Goal: Task Accomplishment & Management: Use online tool/utility

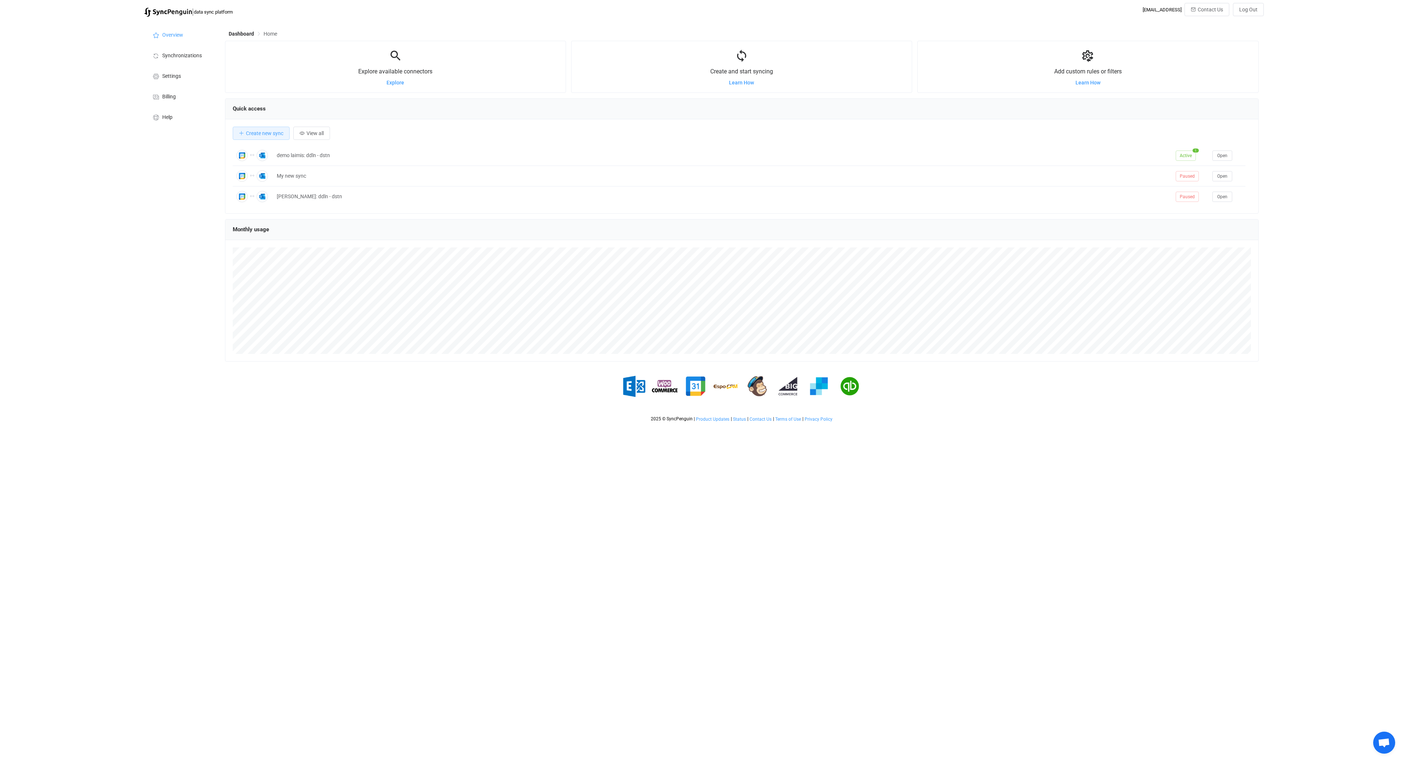
scroll to position [142, 1033]
click at [312, 136] on span "View all" at bounding box center [314, 133] width 17 height 6
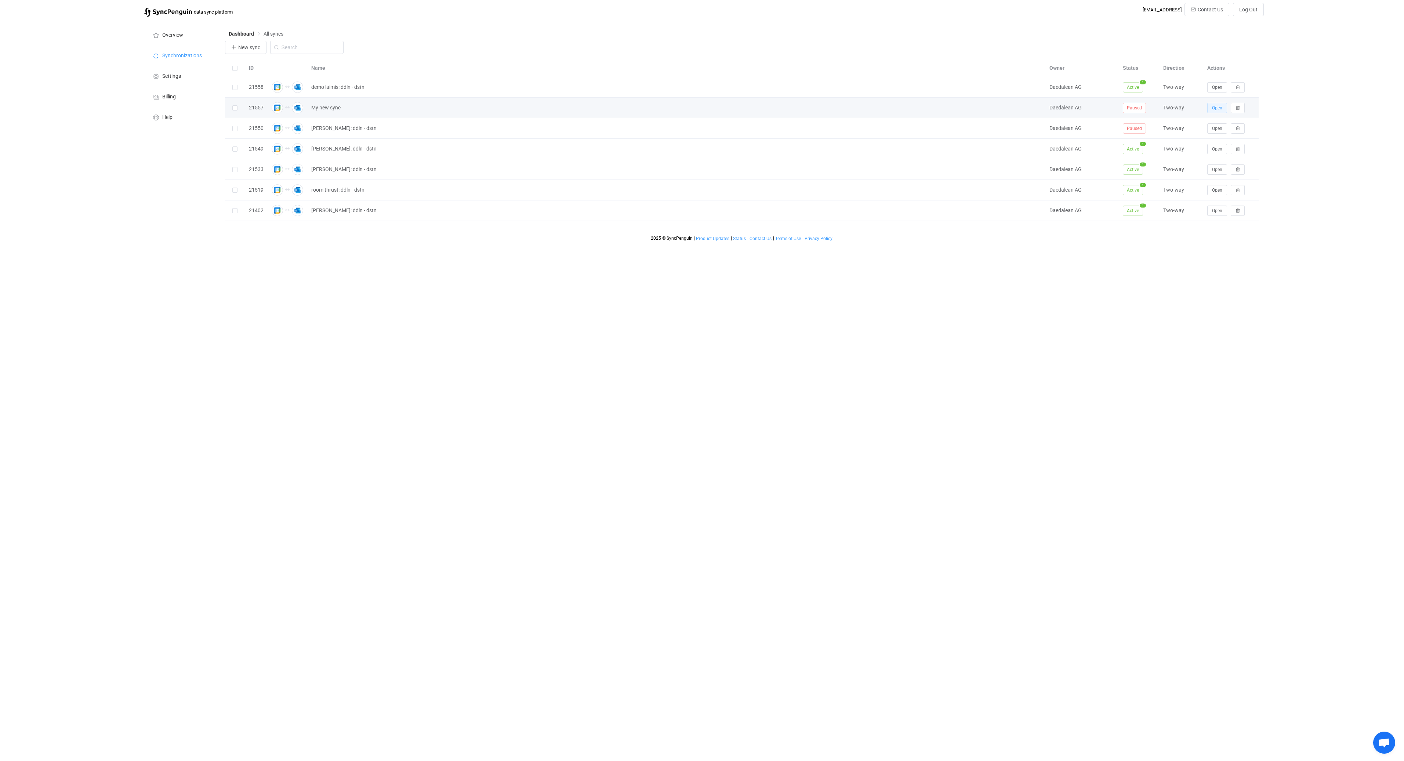
click at [1215, 108] on span "Open" at bounding box center [1217, 107] width 10 height 5
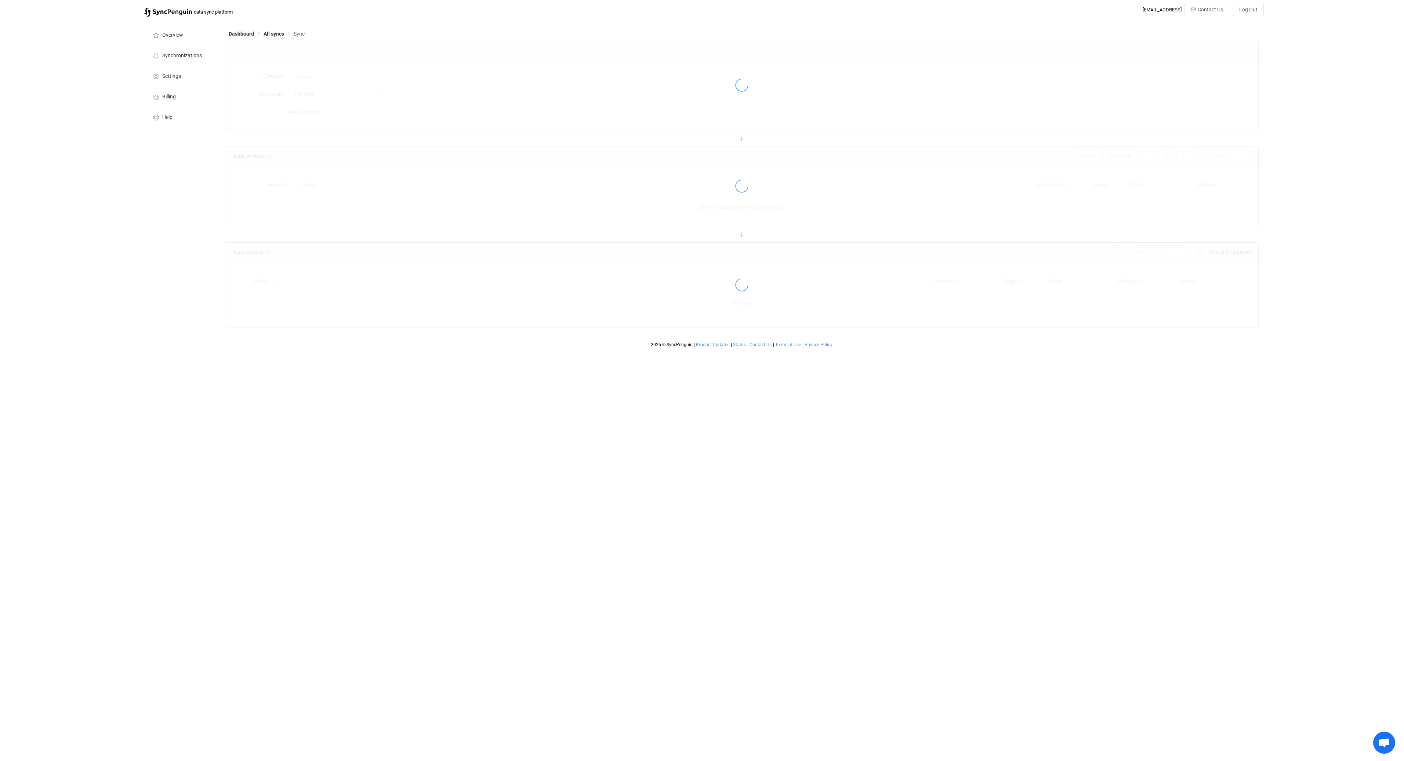
type input "10 minutes"
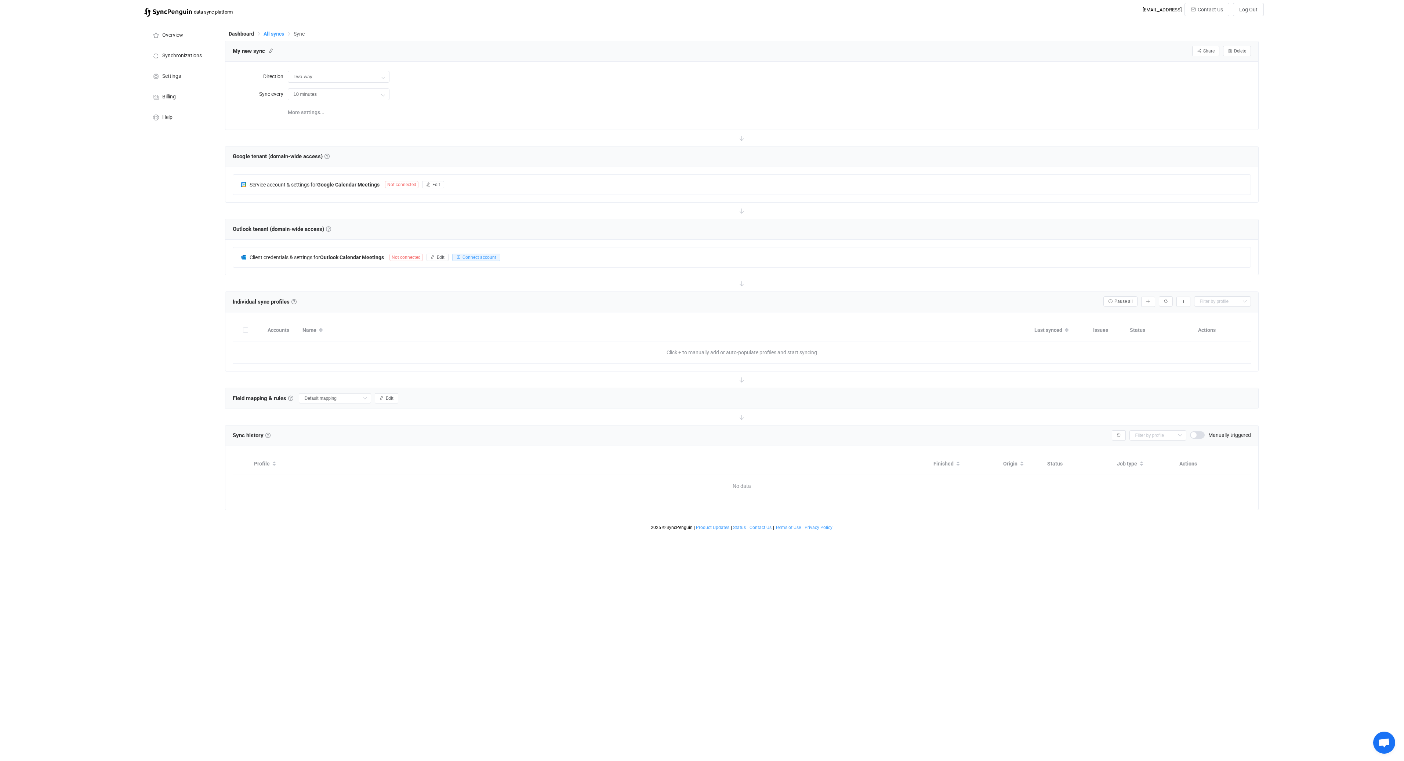
click at [268, 33] on span "All syncs" at bounding box center [273, 34] width 21 height 6
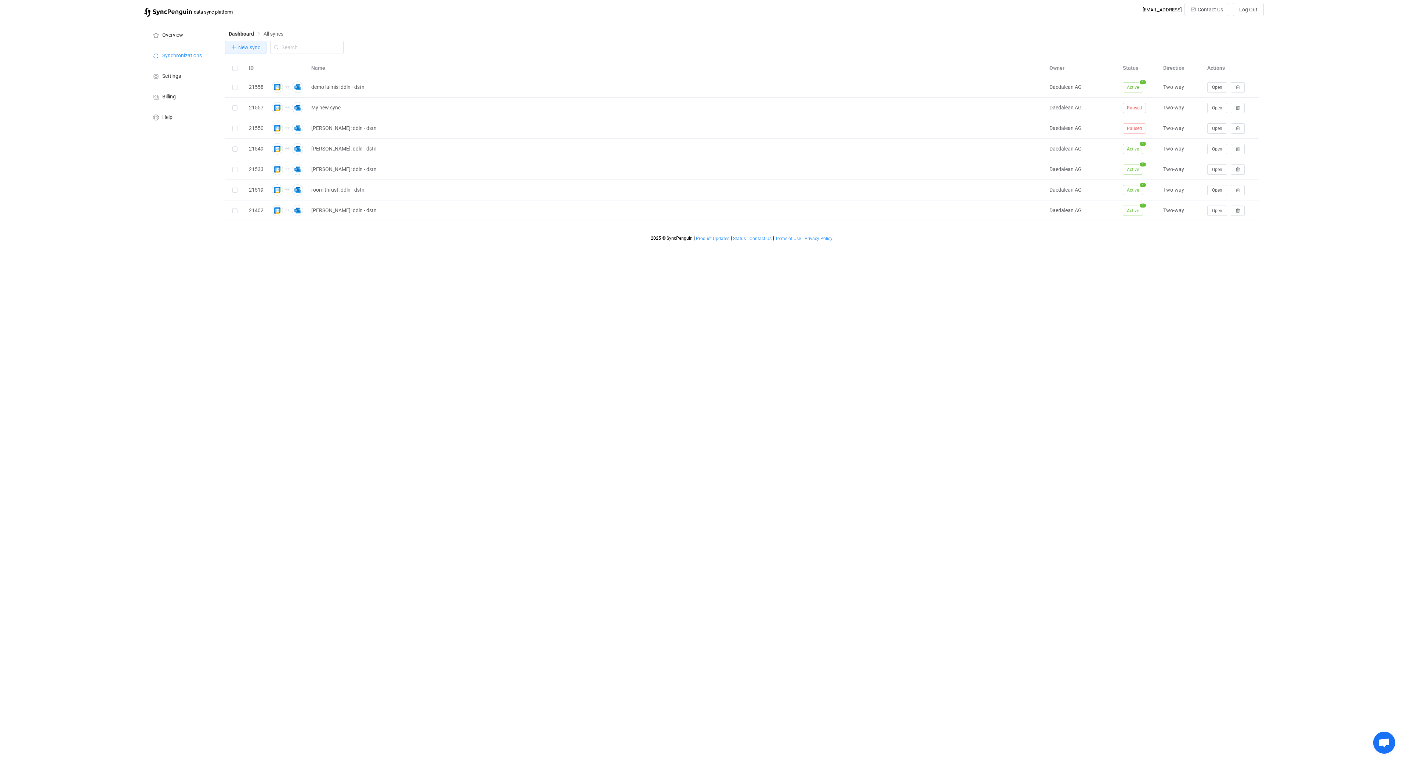
click at [241, 52] on button "New sync" at bounding box center [245, 47] width 41 height 13
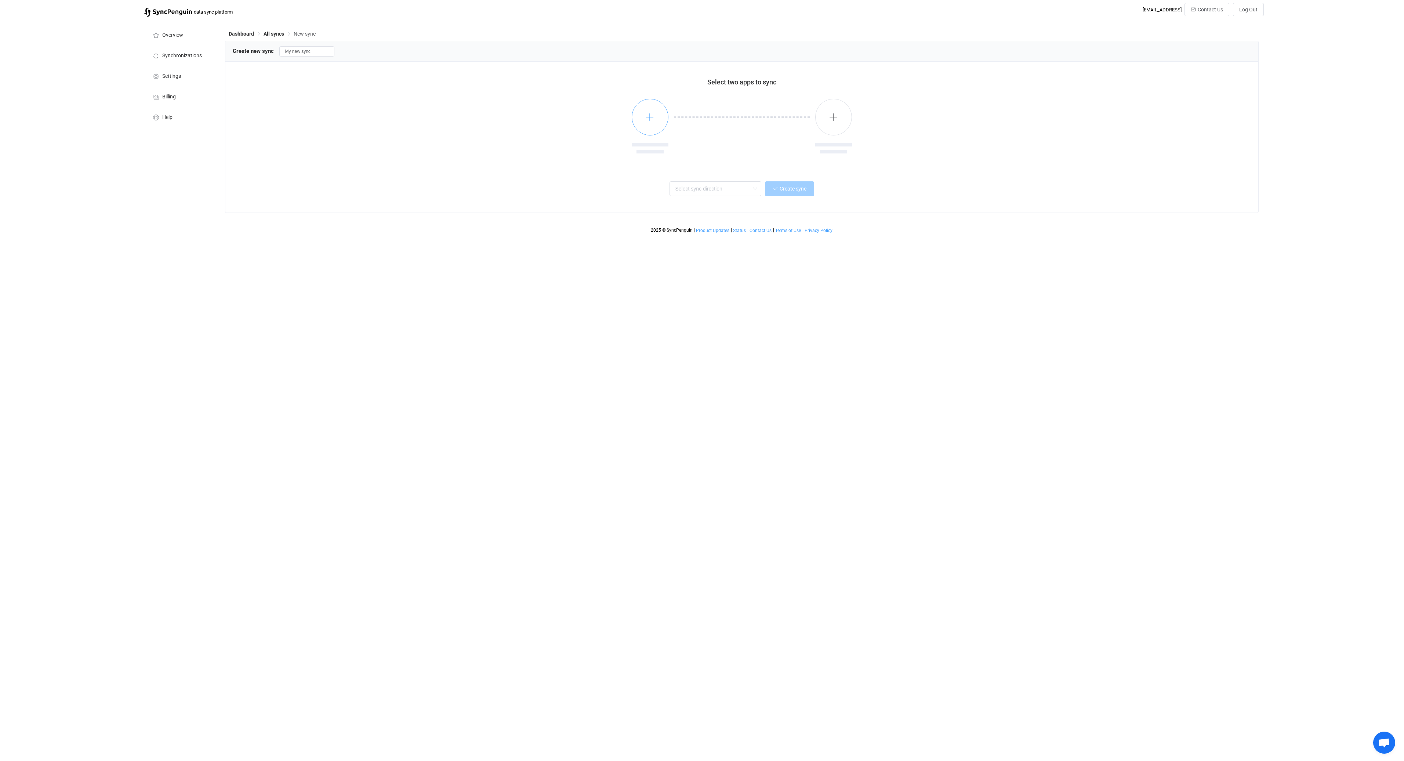
click at [643, 122] on button "button" at bounding box center [650, 117] width 37 height 37
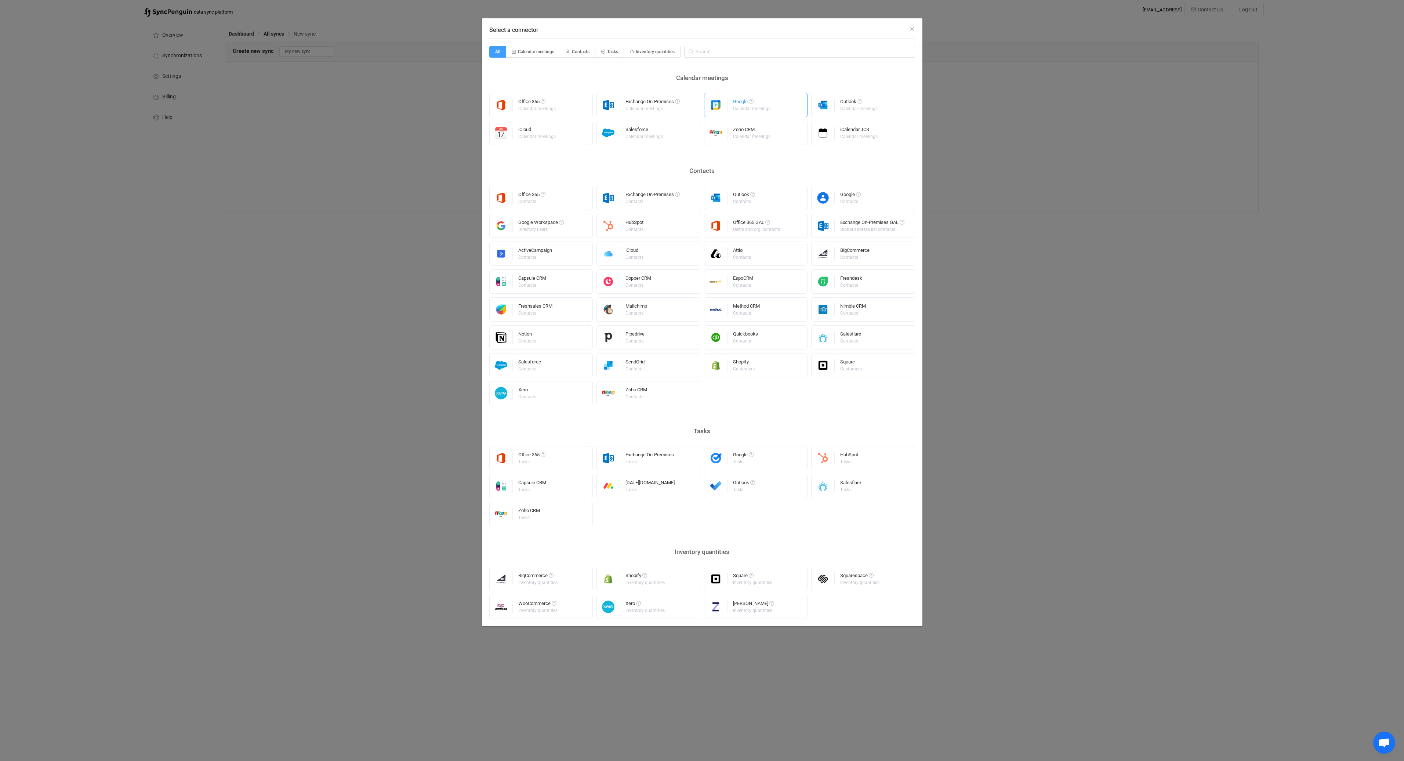
click at [747, 108] on div "Calendar meetings" at bounding box center [751, 108] width 37 height 4
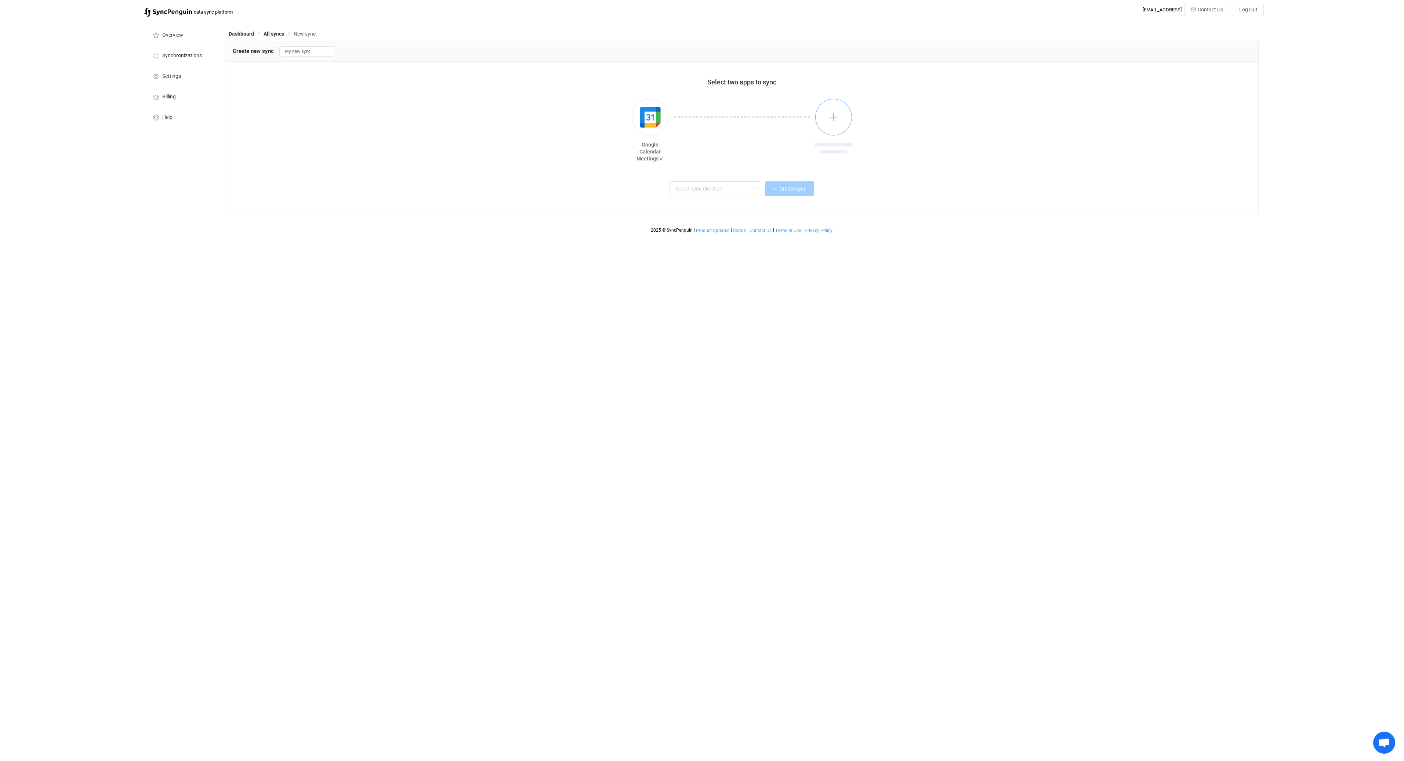
click at [840, 110] on button "button" at bounding box center [833, 117] width 37 height 37
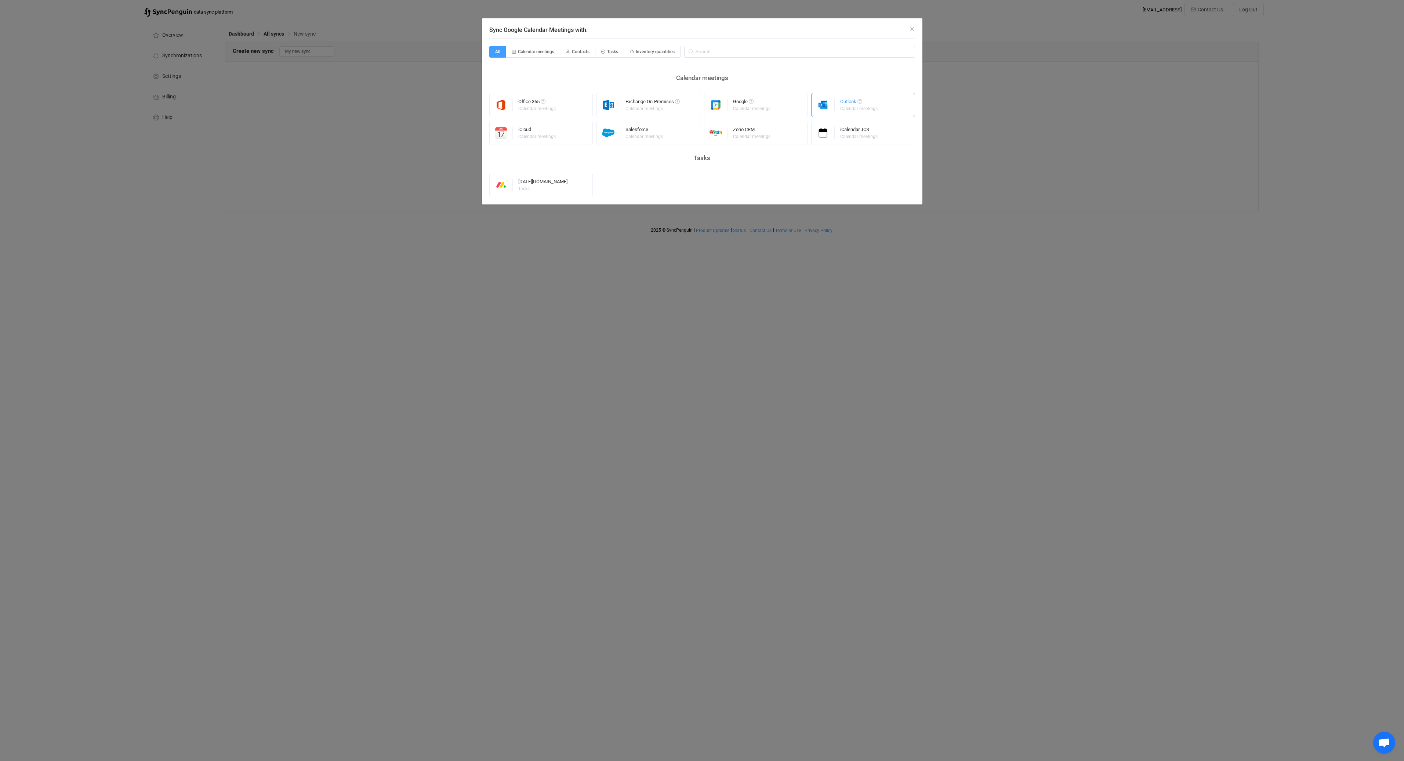
click at [868, 98] on div "Outlook Calendar meetings" at bounding box center [859, 104] width 39 height 19
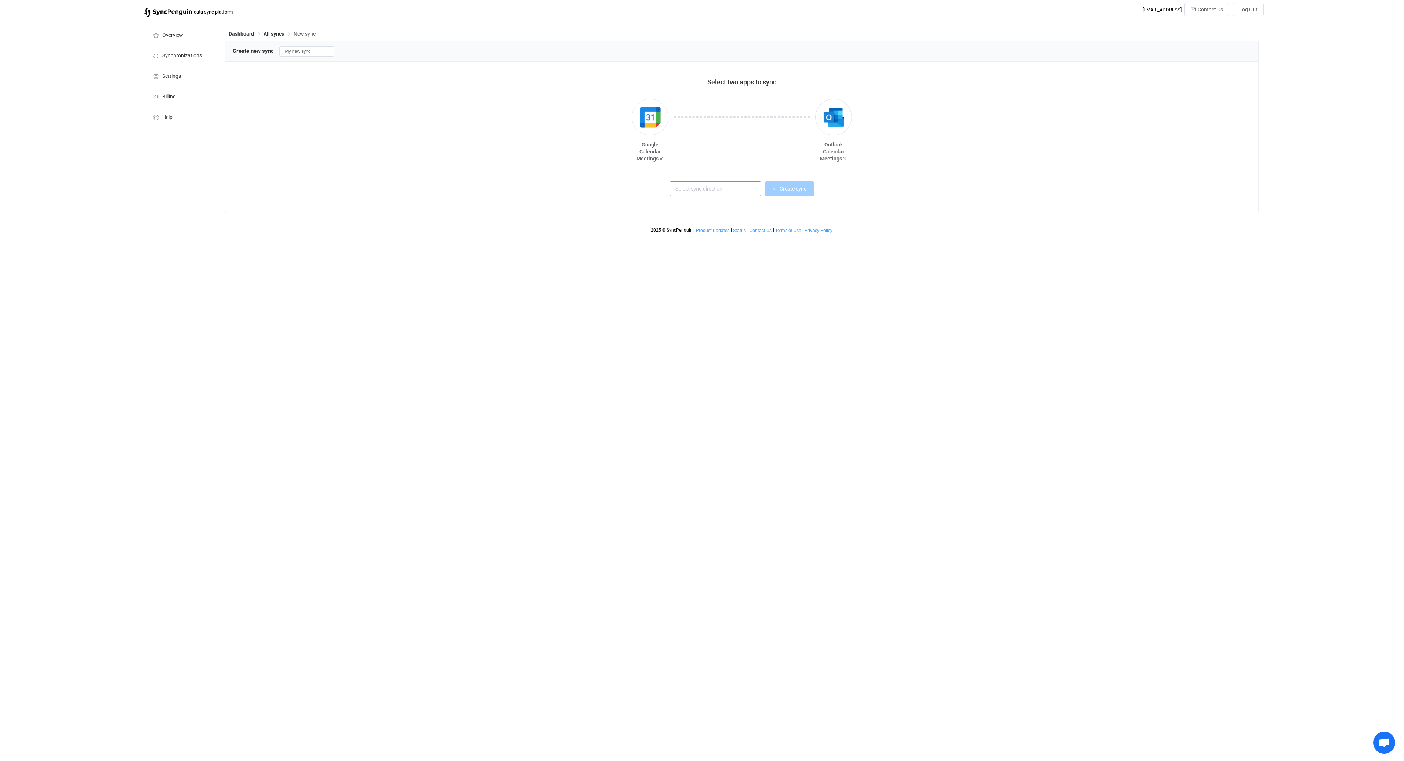
click at [739, 183] on input "text" at bounding box center [715, 188] width 92 height 15
click at [735, 215] on span "One or multiple two-way syncs" at bounding box center [708, 216] width 63 height 8
type input "Two-way"
click at [323, 54] on input "My new sync" at bounding box center [306, 51] width 55 height 10
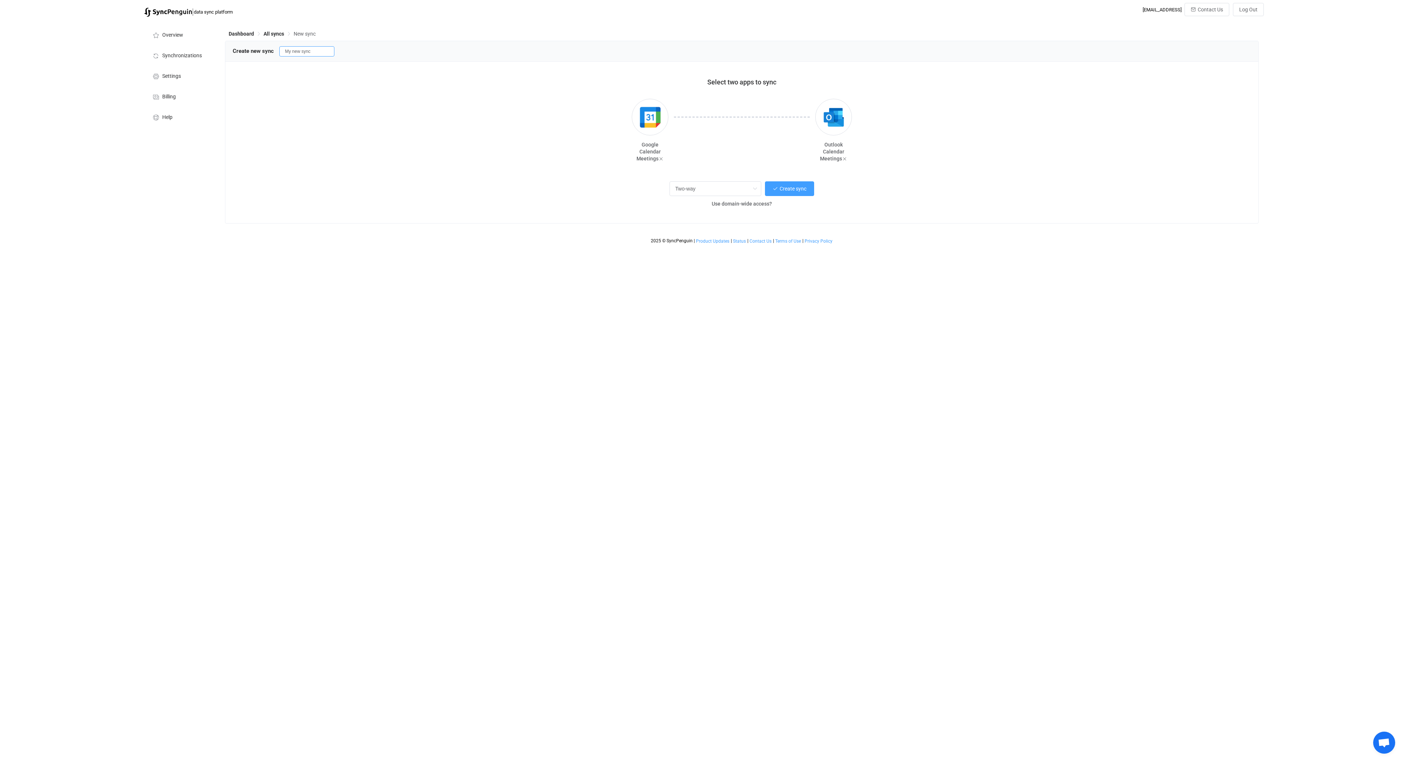
click at [323, 54] on input "My new sync" at bounding box center [306, 51] width 55 height 10
type input "[PERSON_NAME]: ddln - dstn"
click at [789, 189] on span "Create sync" at bounding box center [792, 189] width 27 height 6
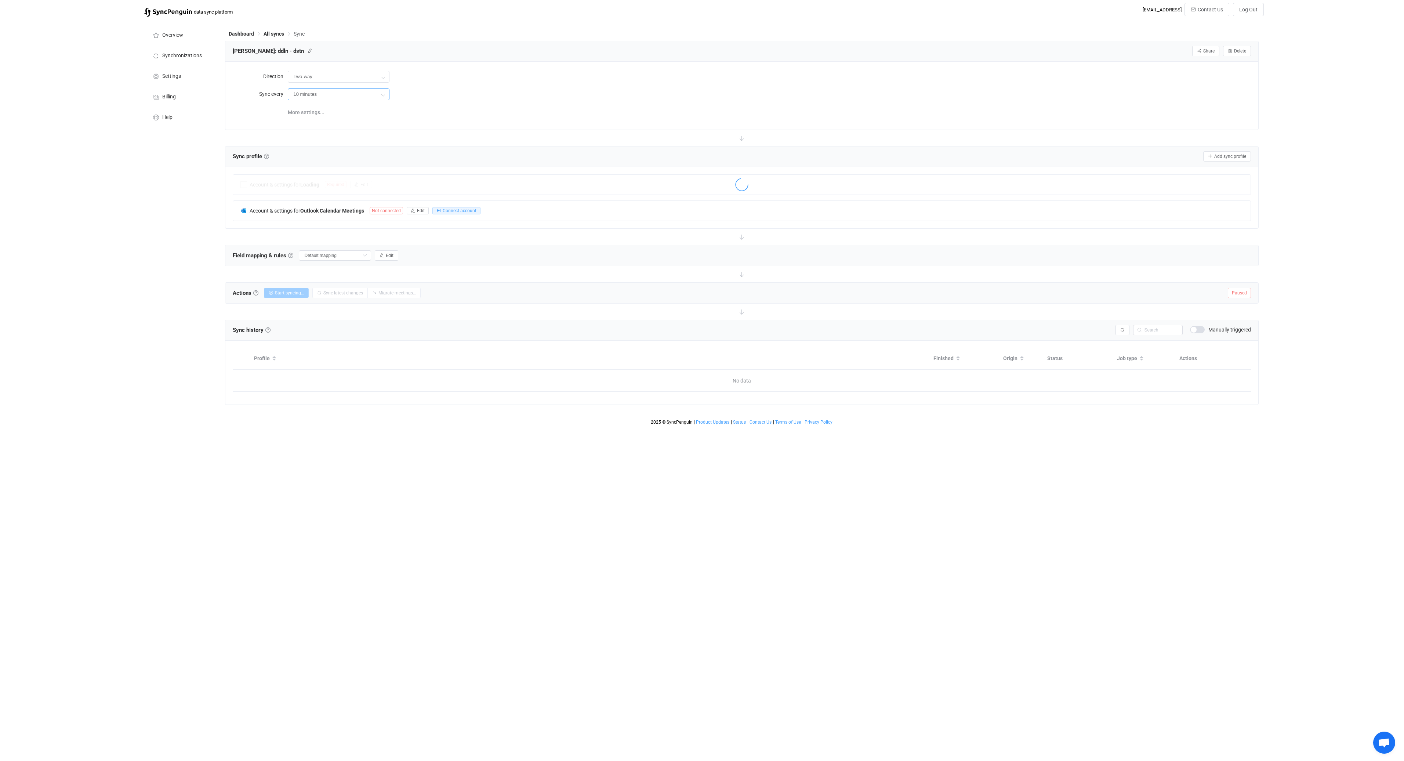
drag, startPoint x: 368, startPoint y: 94, endPoint x: 359, endPoint y: 110, distance: 18.9
click at [368, 94] on input "10 minutes" at bounding box center [339, 94] width 102 height 12
click at [379, 94] on icon at bounding box center [382, 94] width 9 height 15
click at [366, 92] on input "10 minutes" at bounding box center [339, 94] width 102 height 12
click at [343, 166] on li "2 hours" at bounding box center [341, 164] width 106 height 12
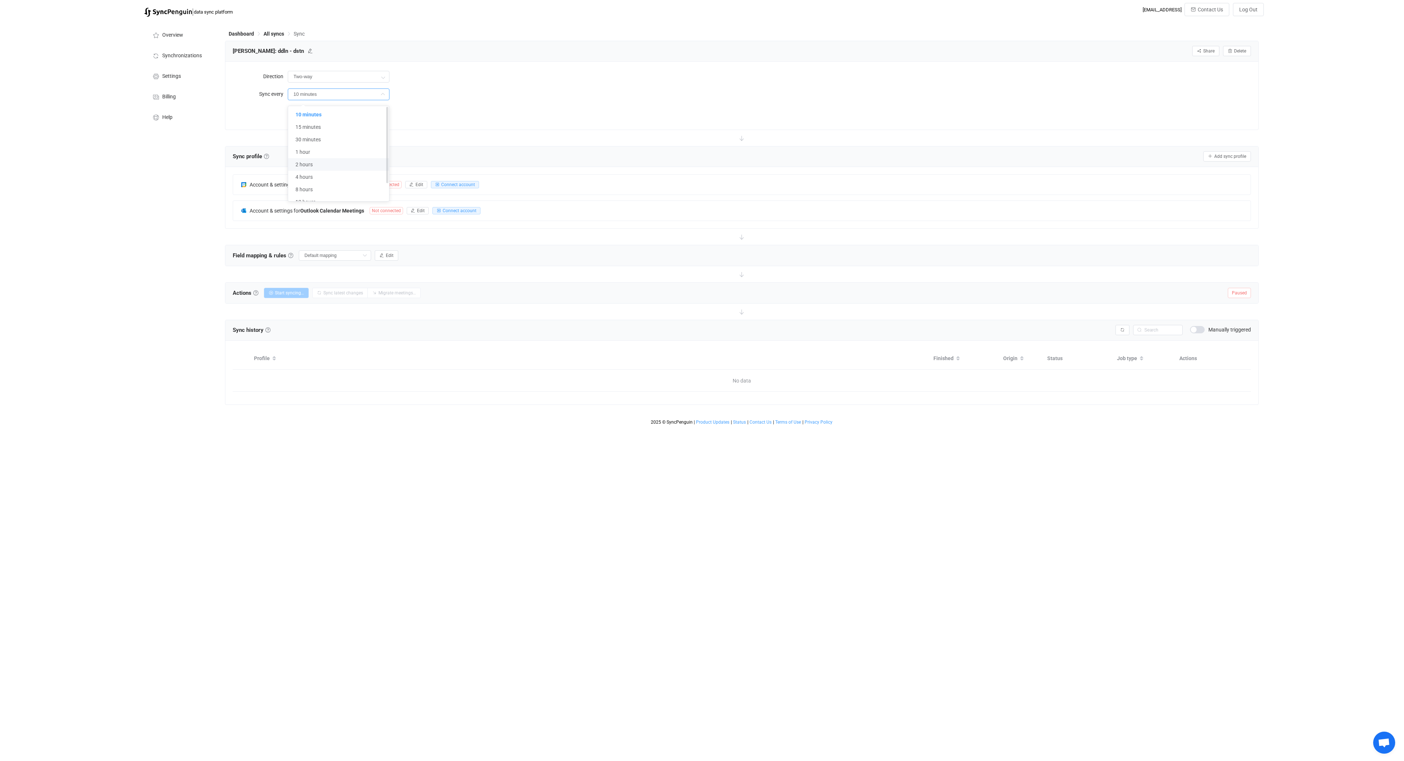
type input "2 hours"
click at [416, 185] on span "Edit" at bounding box center [419, 184] width 8 height 5
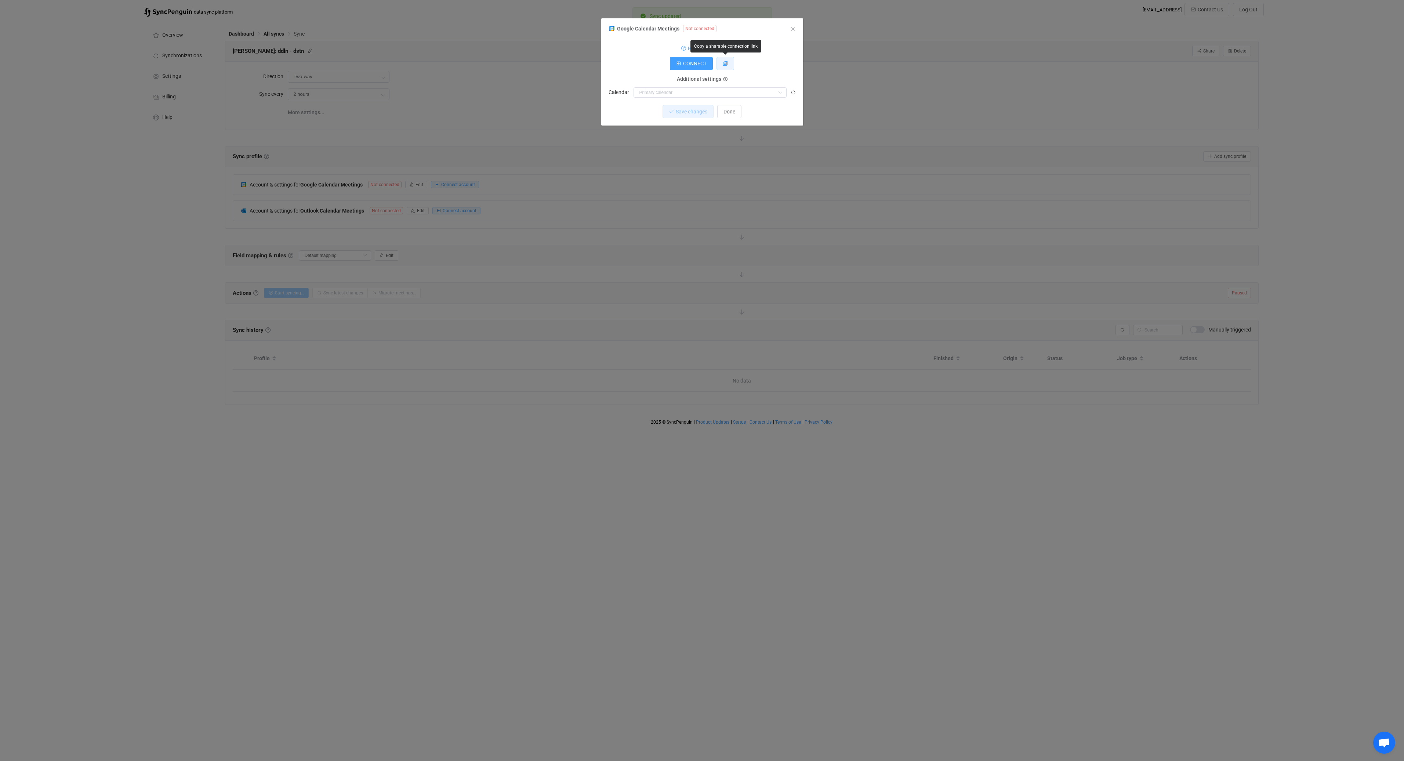
click at [723, 67] on button "dialog" at bounding box center [725, 63] width 18 height 13
click at [726, 112] on span "Done" at bounding box center [729, 112] width 12 height 6
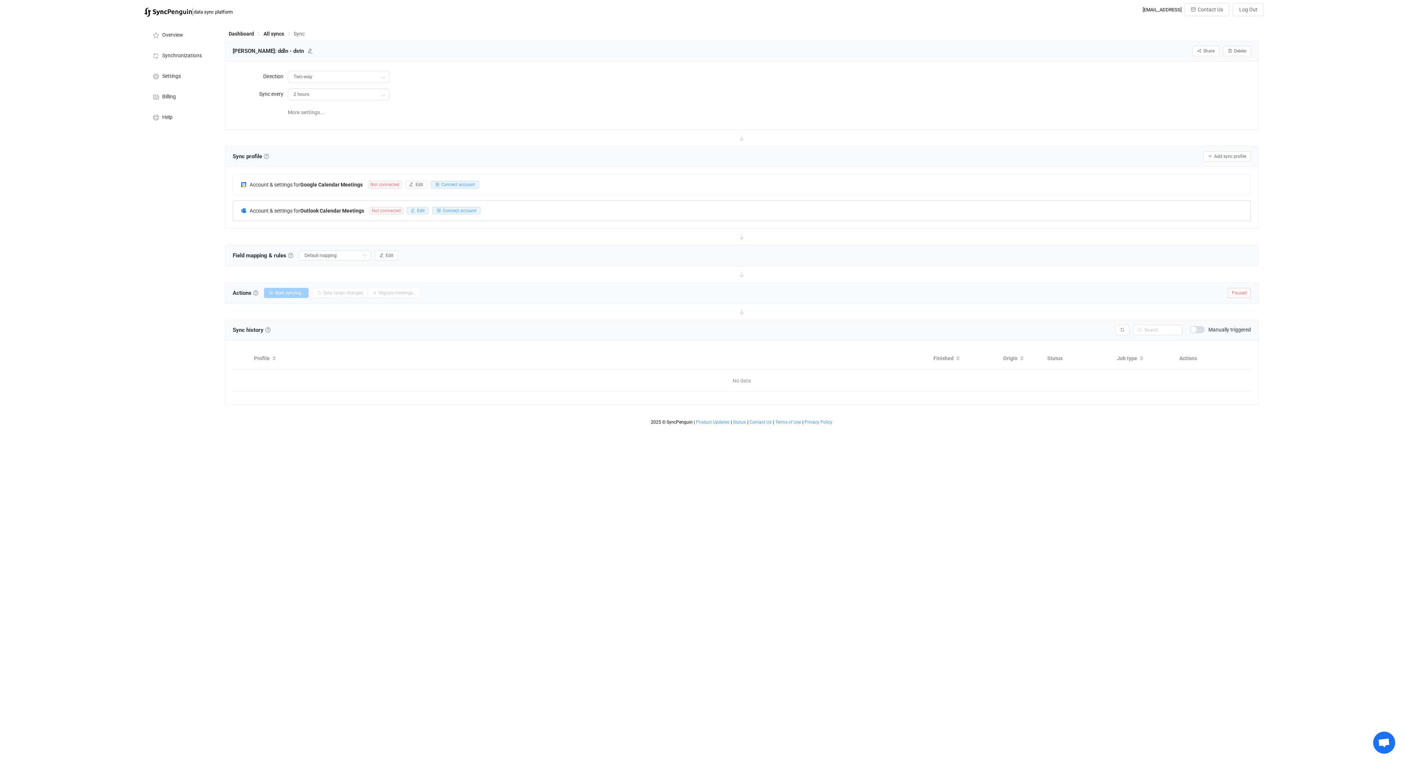
click at [416, 211] on button "Edit" at bounding box center [418, 210] width 22 height 7
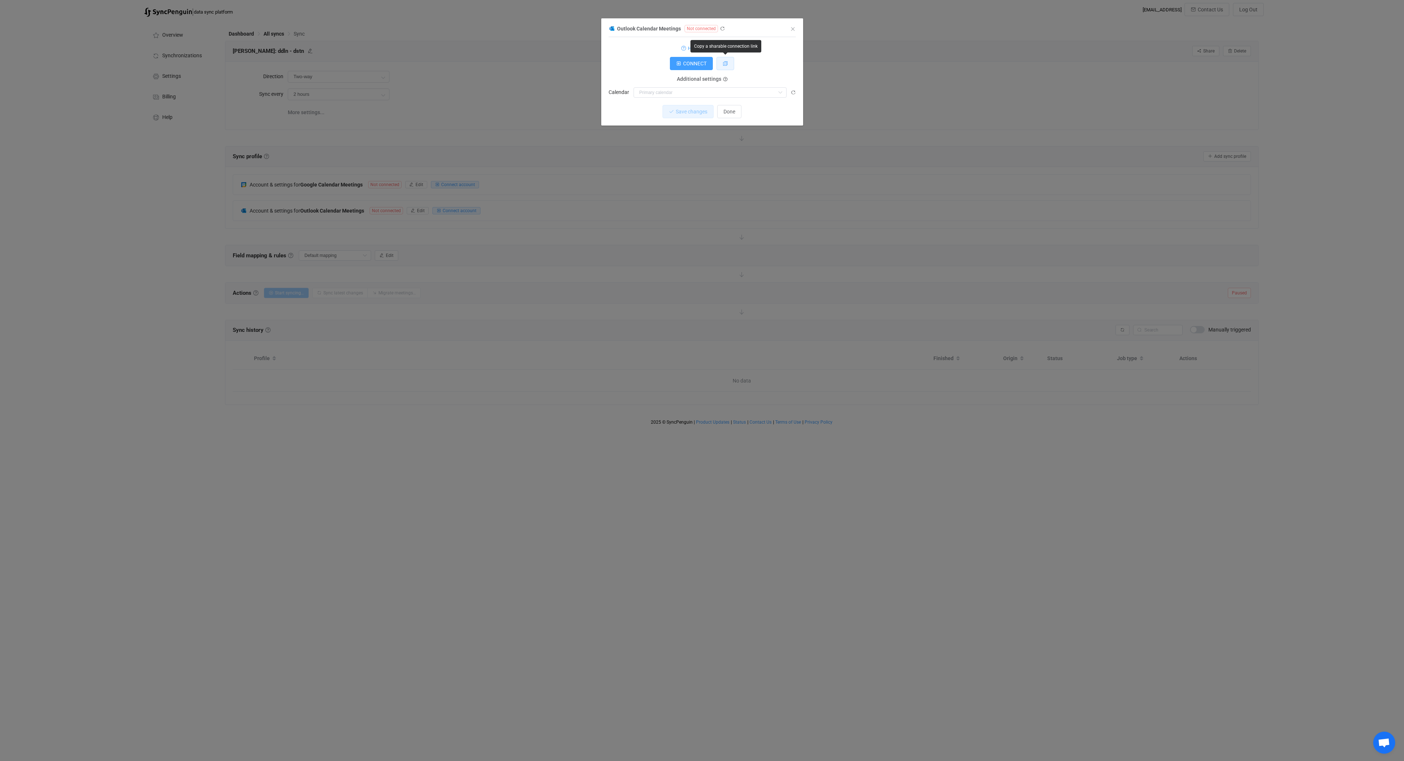
click at [727, 62] on icon "dialog" at bounding box center [725, 63] width 5 height 5
click at [721, 29] on icon "dialog" at bounding box center [722, 28] width 5 height 5
click at [732, 114] on span "Done" at bounding box center [729, 112] width 12 height 6
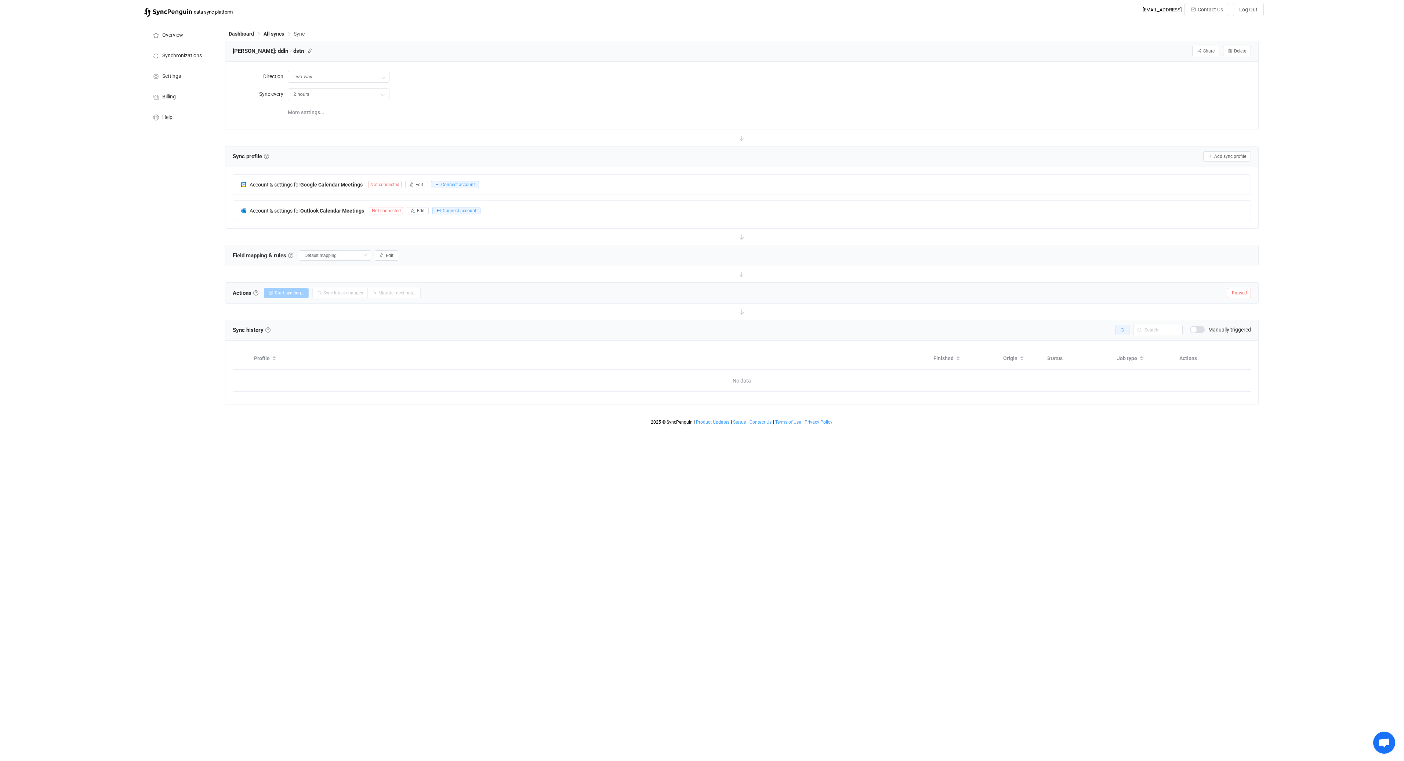
click at [1117, 329] on button "button" at bounding box center [1122, 330] width 14 height 10
click at [546, 183] on div "Account & settings for Google Calendar Meetings Not connected Edit Connect acco…" at bounding box center [741, 185] width 1017 height 20
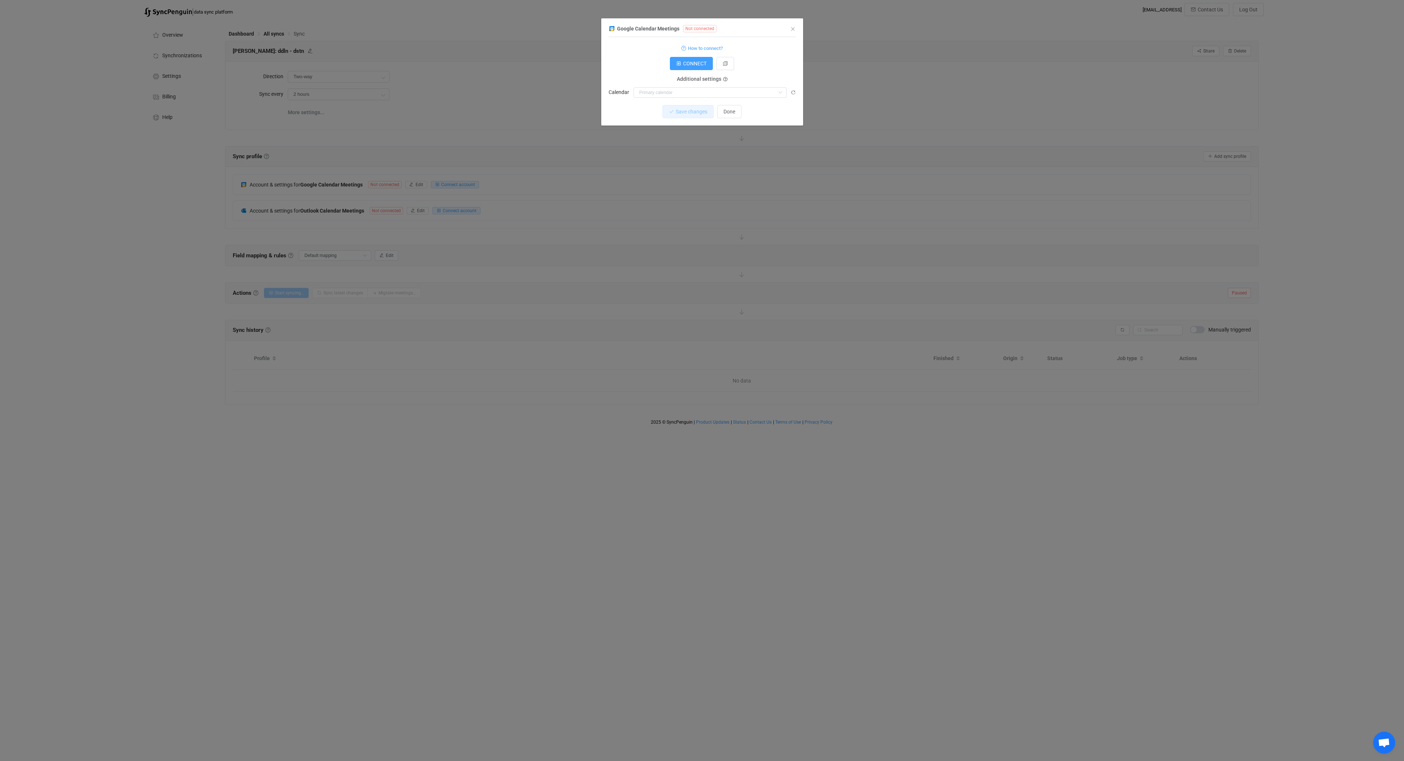
click at [637, 217] on div "Google Calendar Meetings Not connected 1 Standard output: Output saved to the f…" at bounding box center [702, 380] width 1404 height 761
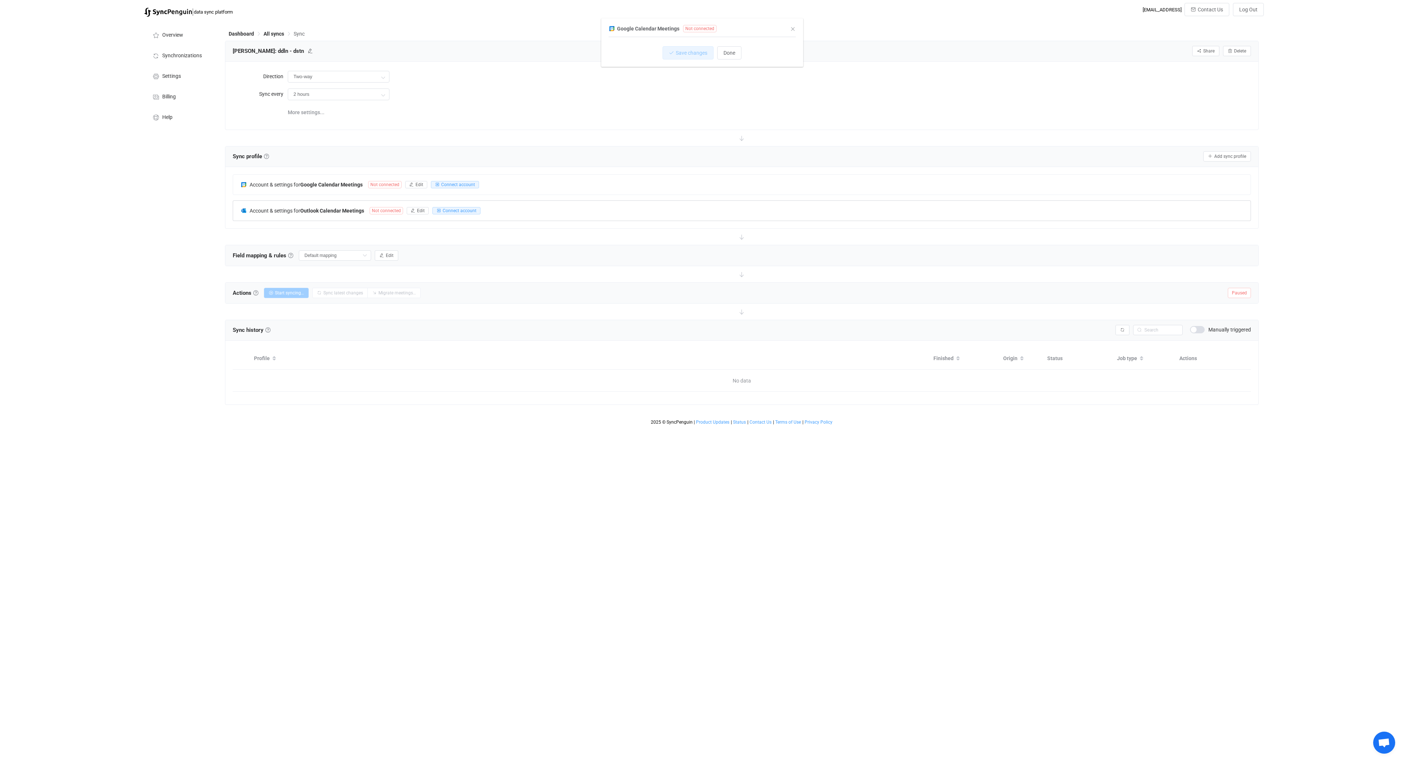
click at [566, 216] on div "Account & settings for Outlook Calendar Meetings Not connected Edit Connect acc…" at bounding box center [741, 211] width 1017 height 20
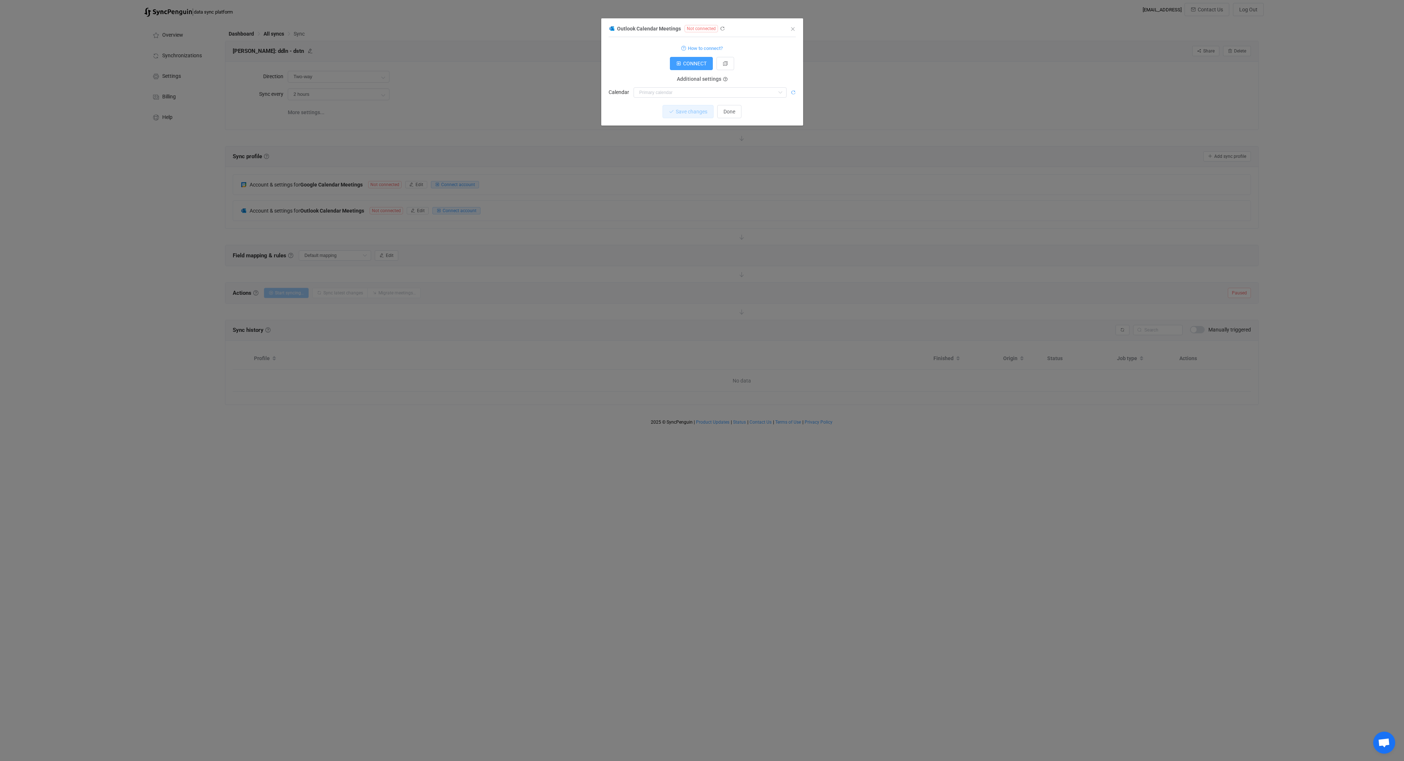
click at [791, 92] on icon "dialog" at bounding box center [792, 92] width 5 height 5
click at [632, 210] on div "Outlook Calendar Meetings Not connected 1 { { "connectionType": "default" } Sta…" at bounding box center [702, 380] width 1404 height 761
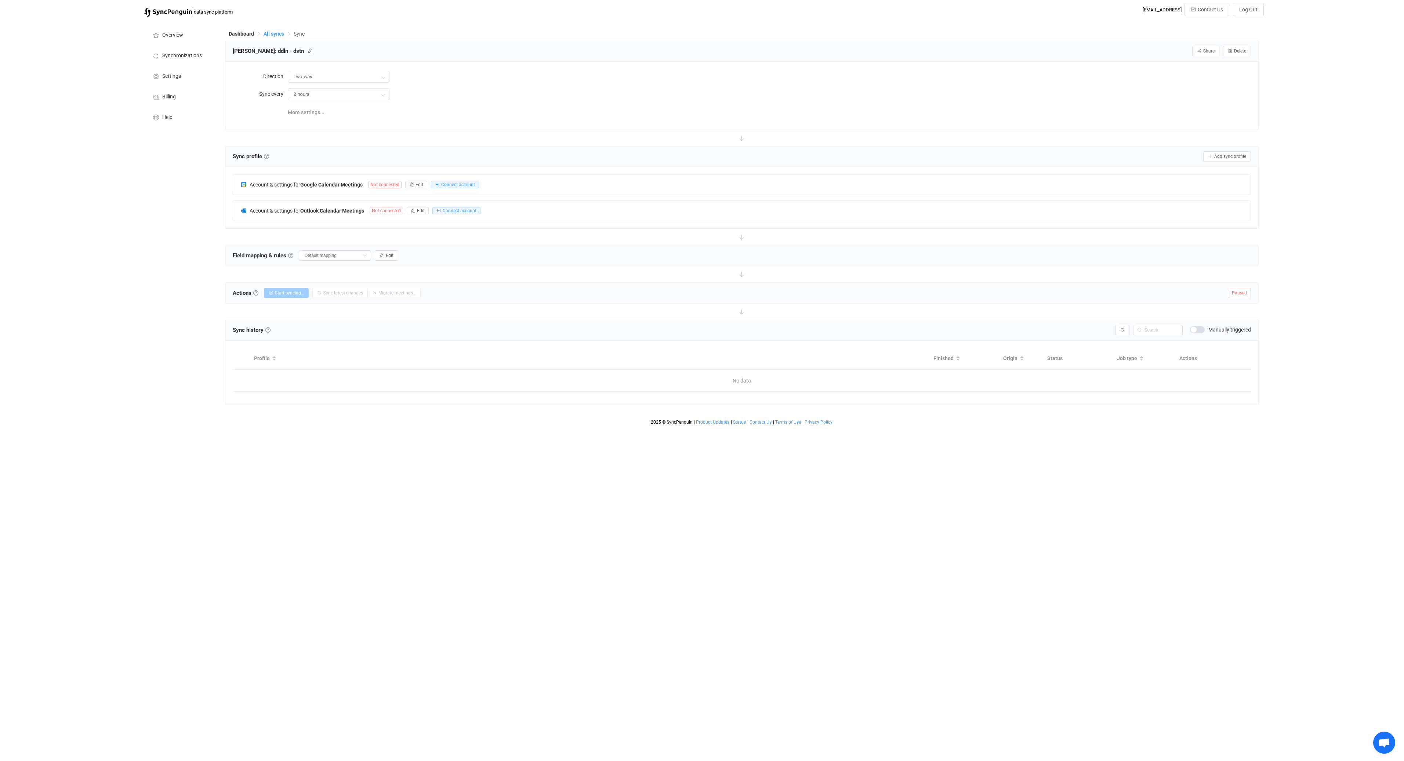
click at [279, 34] on span "All syncs" at bounding box center [273, 34] width 21 height 6
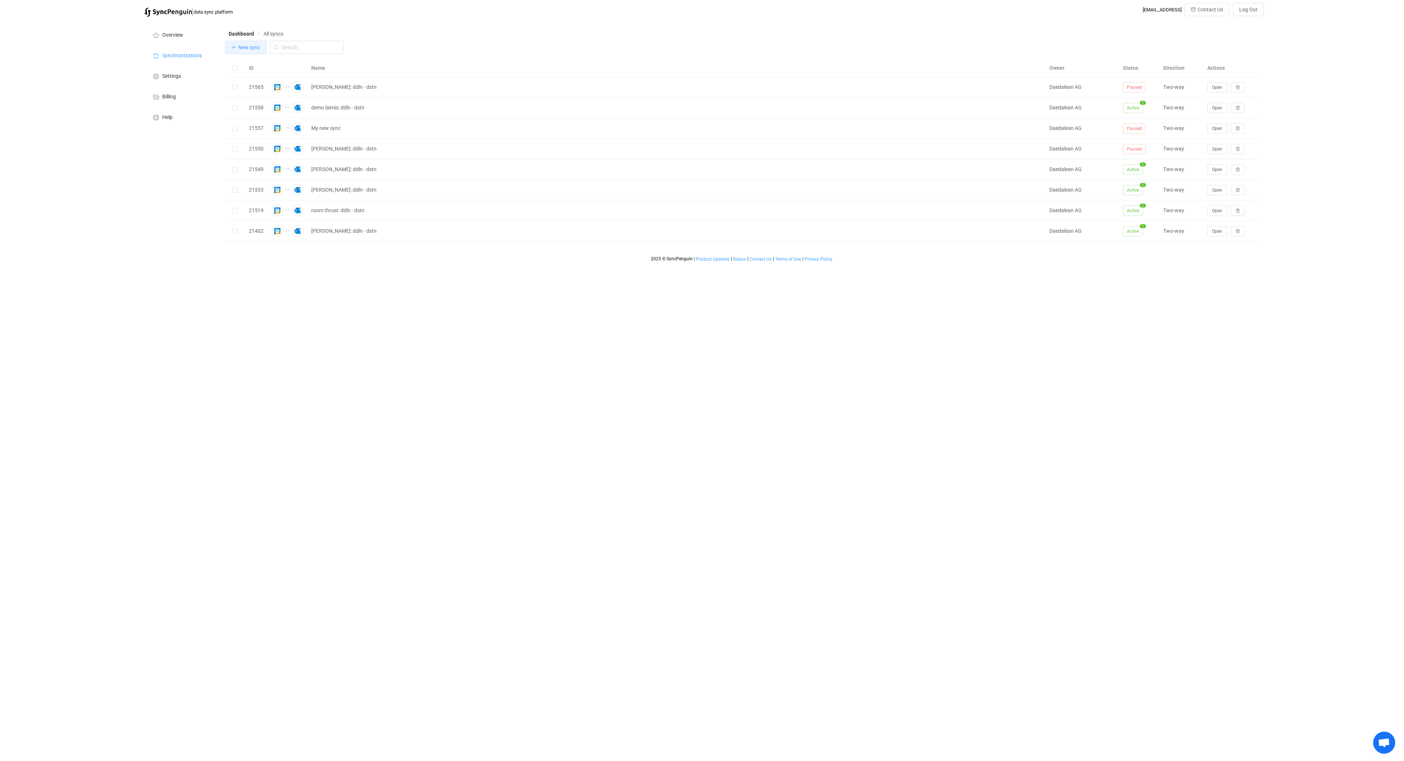
click at [228, 46] on button "New sync" at bounding box center [245, 47] width 41 height 13
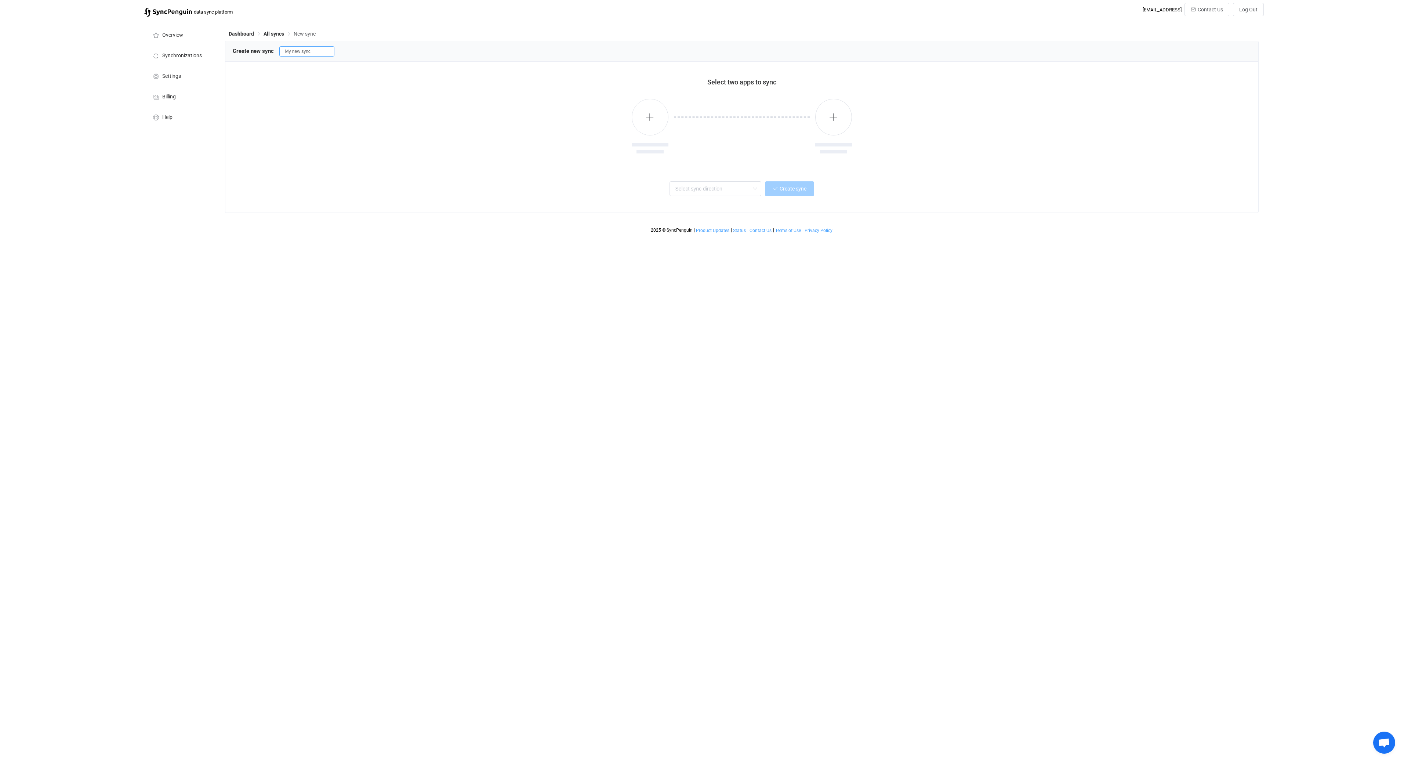
click at [314, 51] on input "My new sync" at bounding box center [306, 51] width 55 height 10
click at [315, 51] on input "My new sync" at bounding box center [306, 51] width 55 height 10
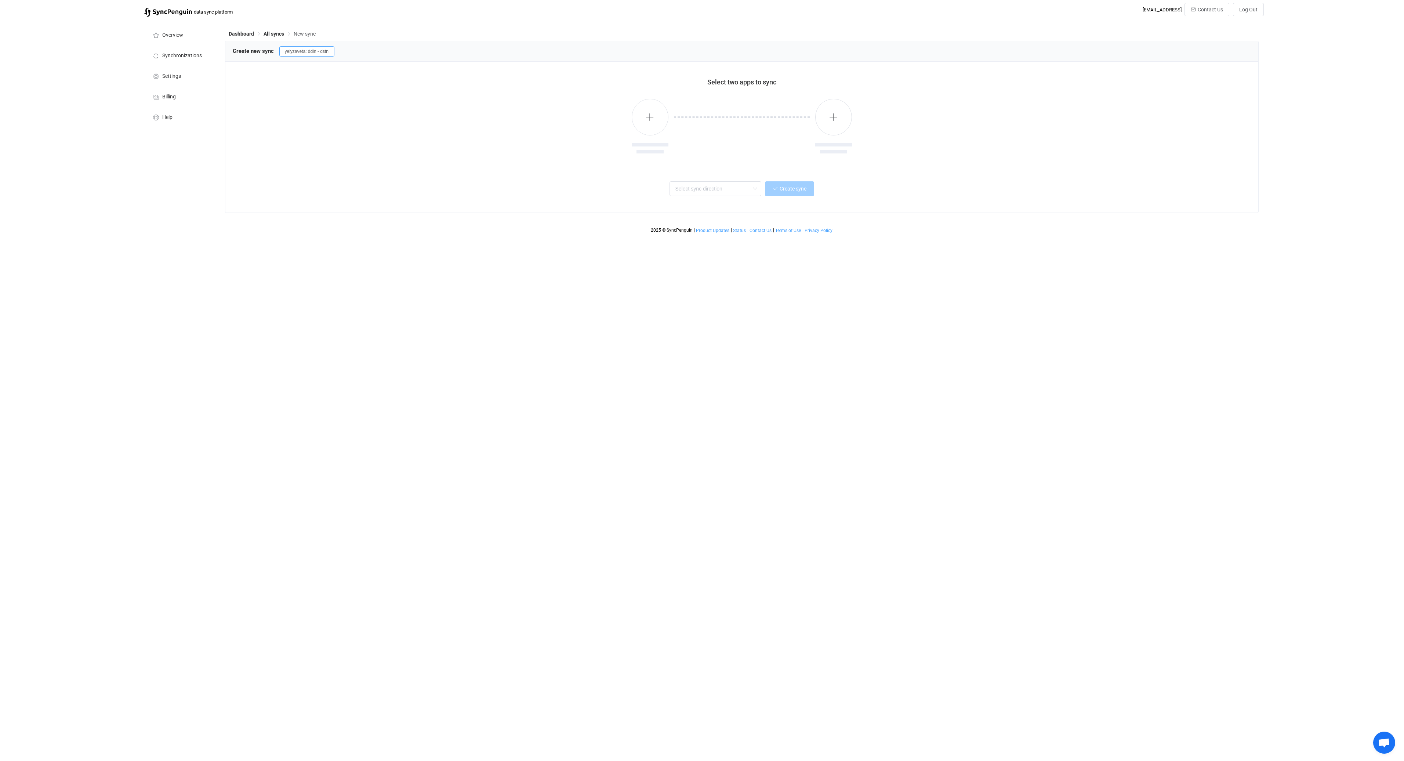
type input "yelyzaveta: ddln - dstn"
click at [392, 127] on div at bounding box center [742, 127] width 1018 height 75
click at [647, 119] on icon "button" at bounding box center [649, 116] width 9 height 9
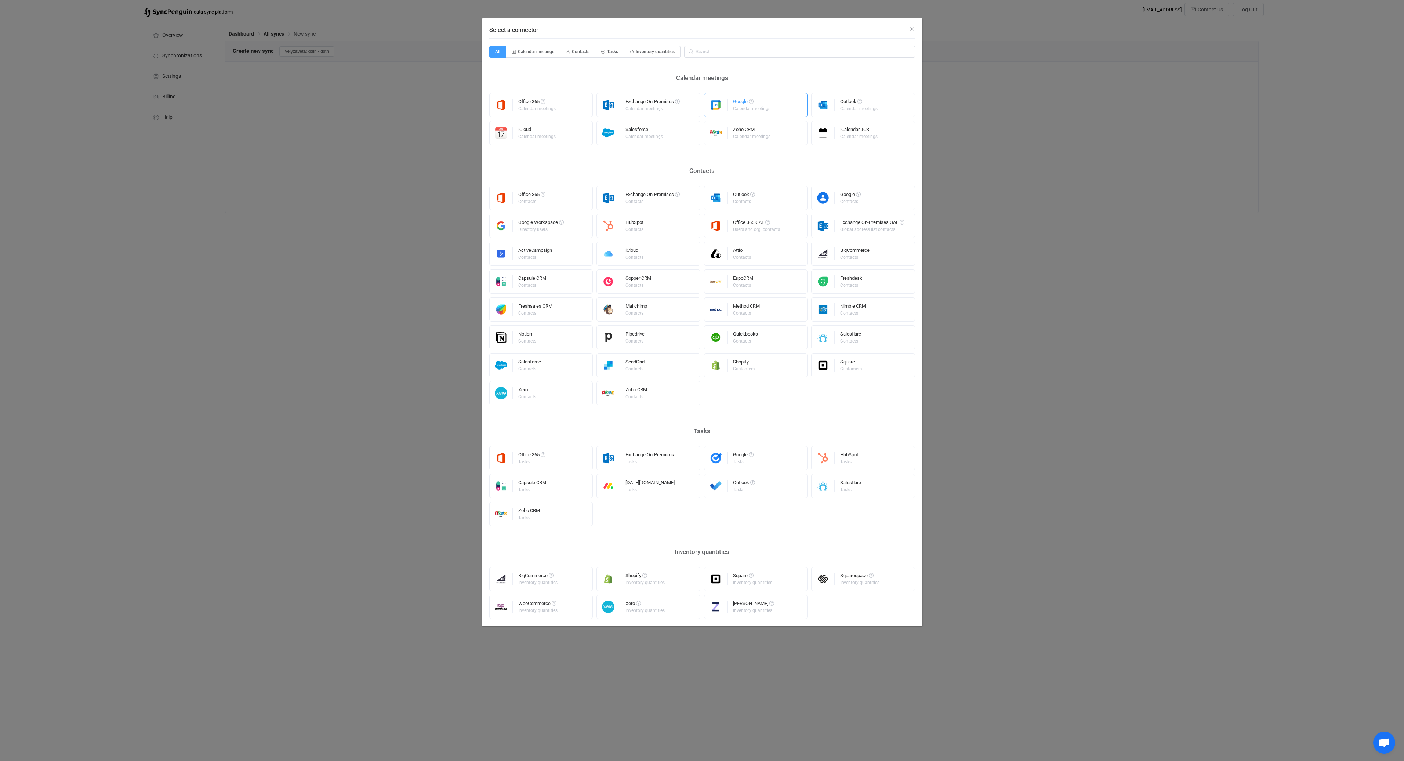
click at [765, 112] on div "Google Calendar meetings" at bounding box center [752, 104] width 39 height 19
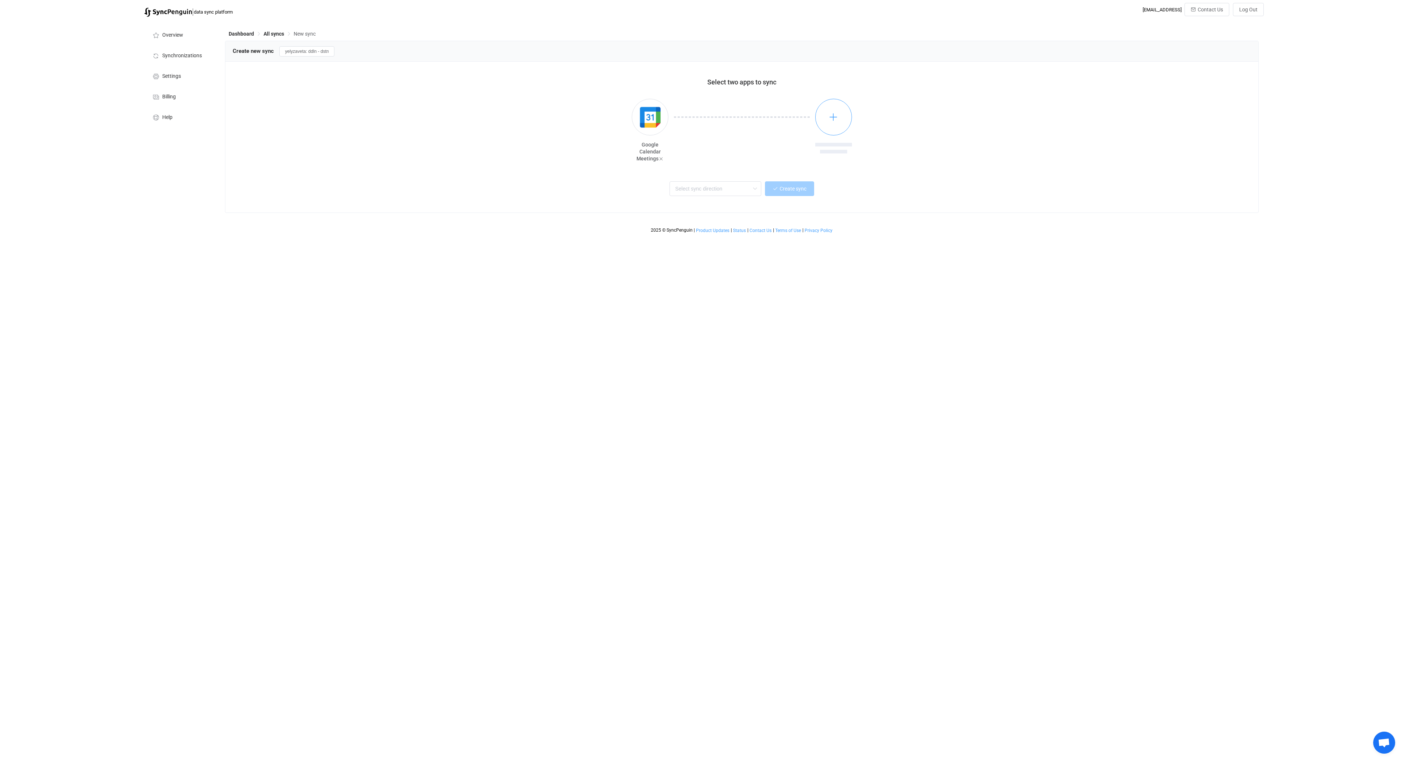
click at [830, 124] on button "button" at bounding box center [833, 117] width 37 height 37
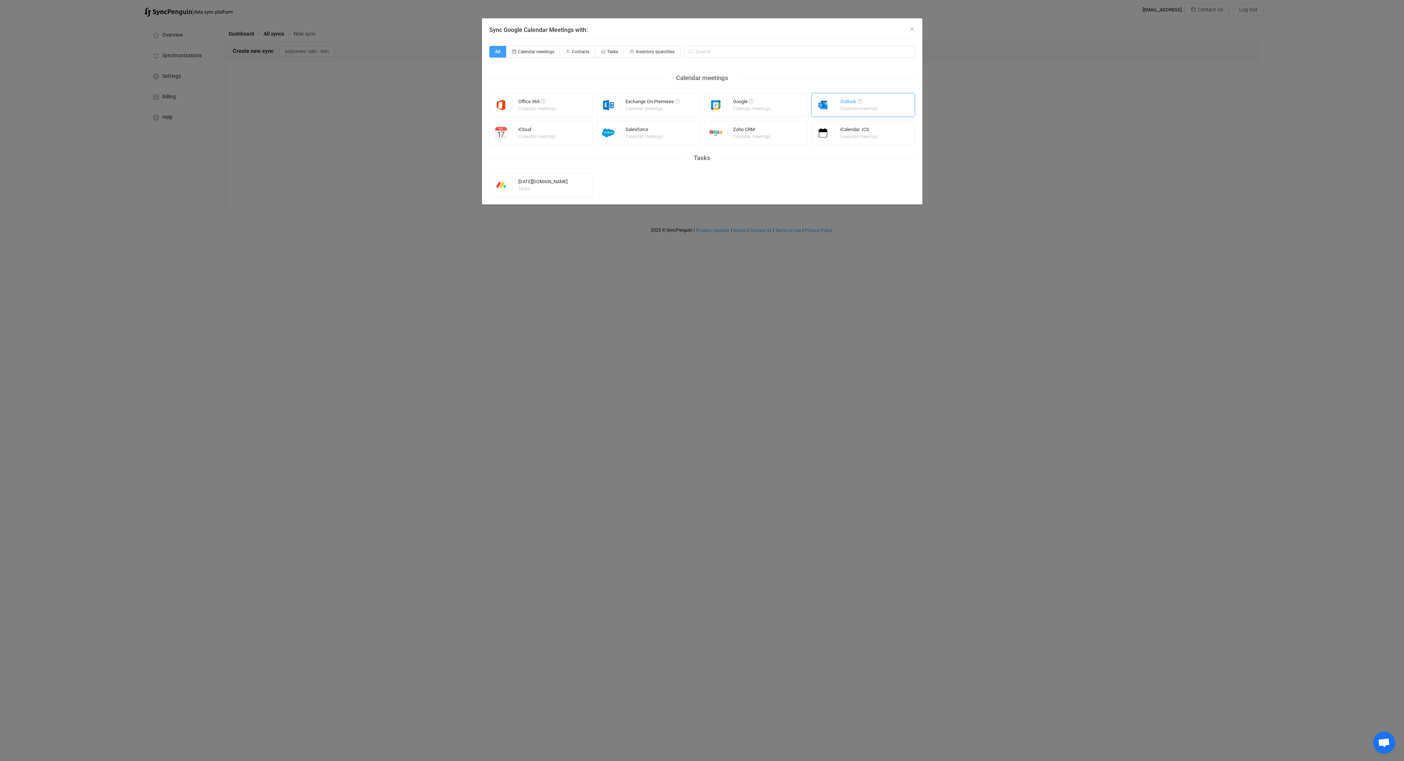
click at [852, 108] on div "Calendar meetings" at bounding box center [858, 108] width 37 height 4
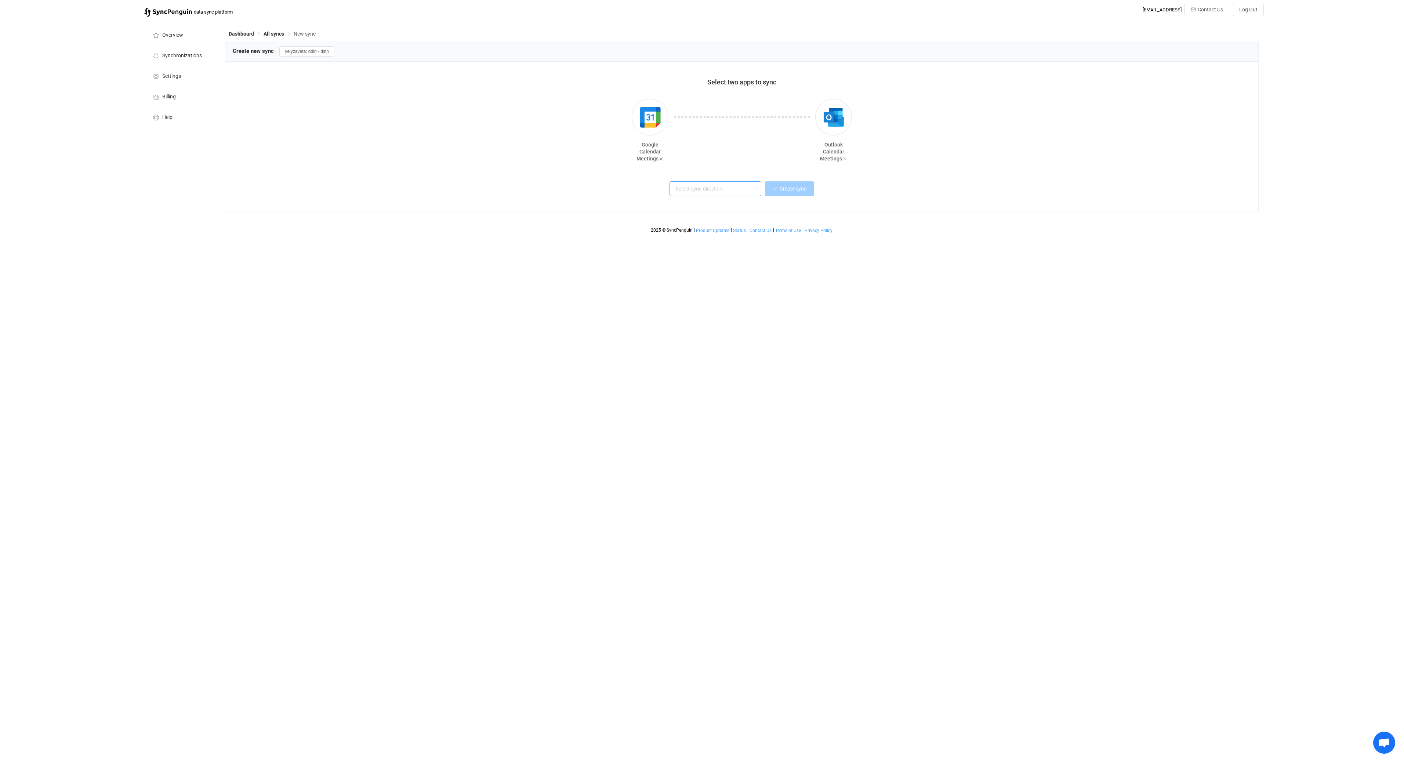
click at [719, 194] on input "text" at bounding box center [715, 188] width 92 height 15
click at [701, 212] on span "One or multiple two-way syncs" at bounding box center [708, 216] width 63 height 8
type input "Two-way"
click at [805, 189] on span "Create sync" at bounding box center [792, 189] width 27 height 6
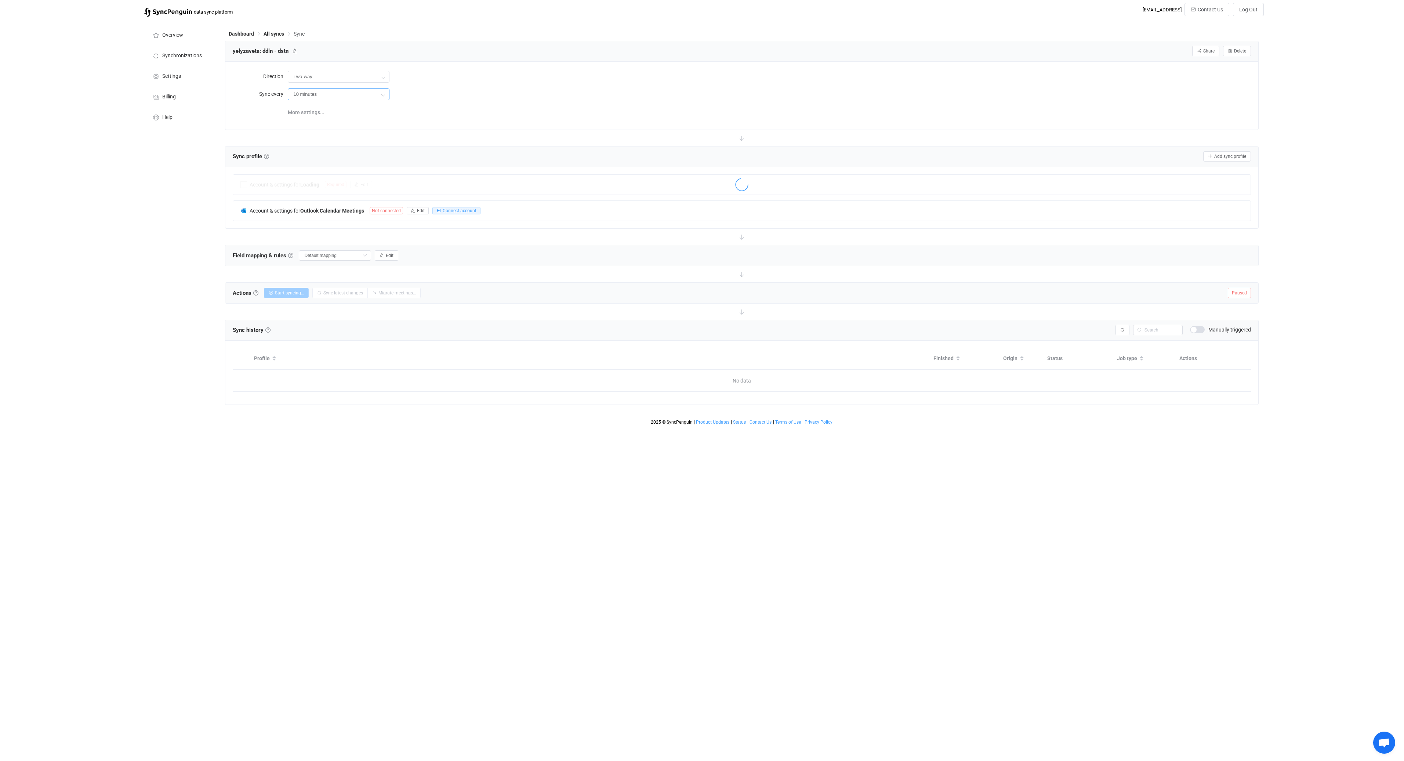
click at [339, 98] on input "10 minutes" at bounding box center [339, 94] width 102 height 12
click at [370, 93] on input "10 minutes" at bounding box center [339, 94] width 102 height 12
click at [377, 95] on input "10 minutes" at bounding box center [339, 94] width 102 height 12
click at [326, 161] on li "2 hours" at bounding box center [341, 164] width 106 height 12
type input "2 hours"
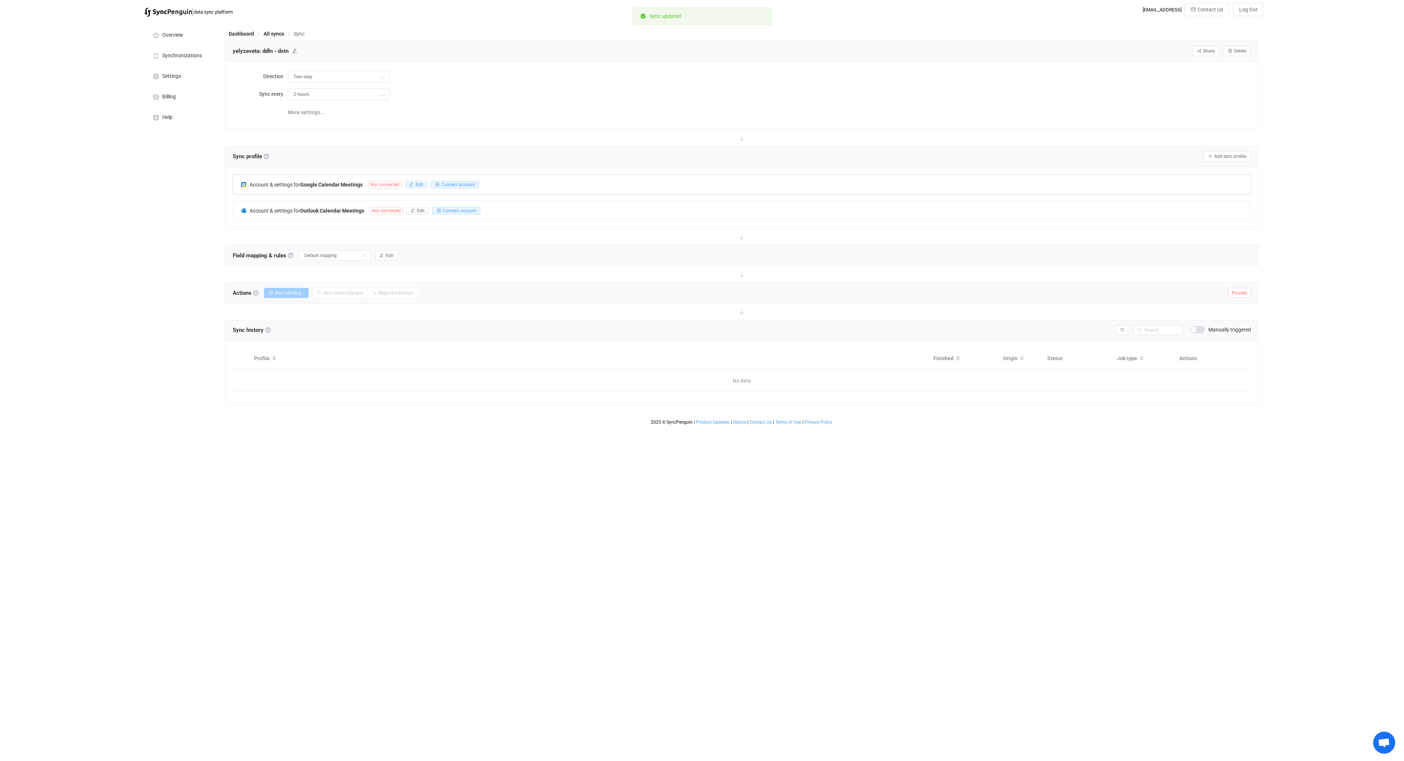
click at [420, 183] on span "Edit" at bounding box center [419, 184] width 8 height 5
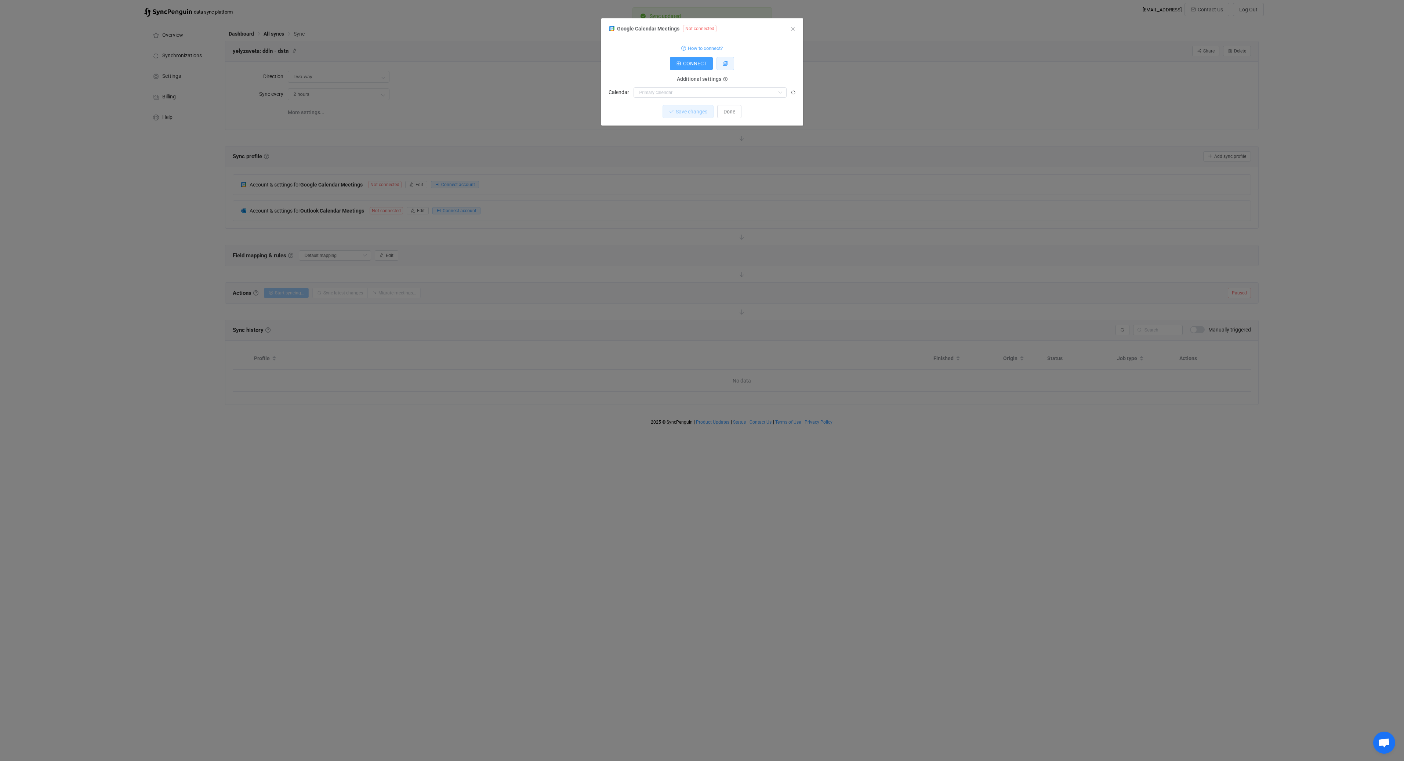
click at [721, 69] on button "dialog" at bounding box center [725, 63] width 18 height 13
click at [734, 109] on button "Done" at bounding box center [729, 111] width 24 height 13
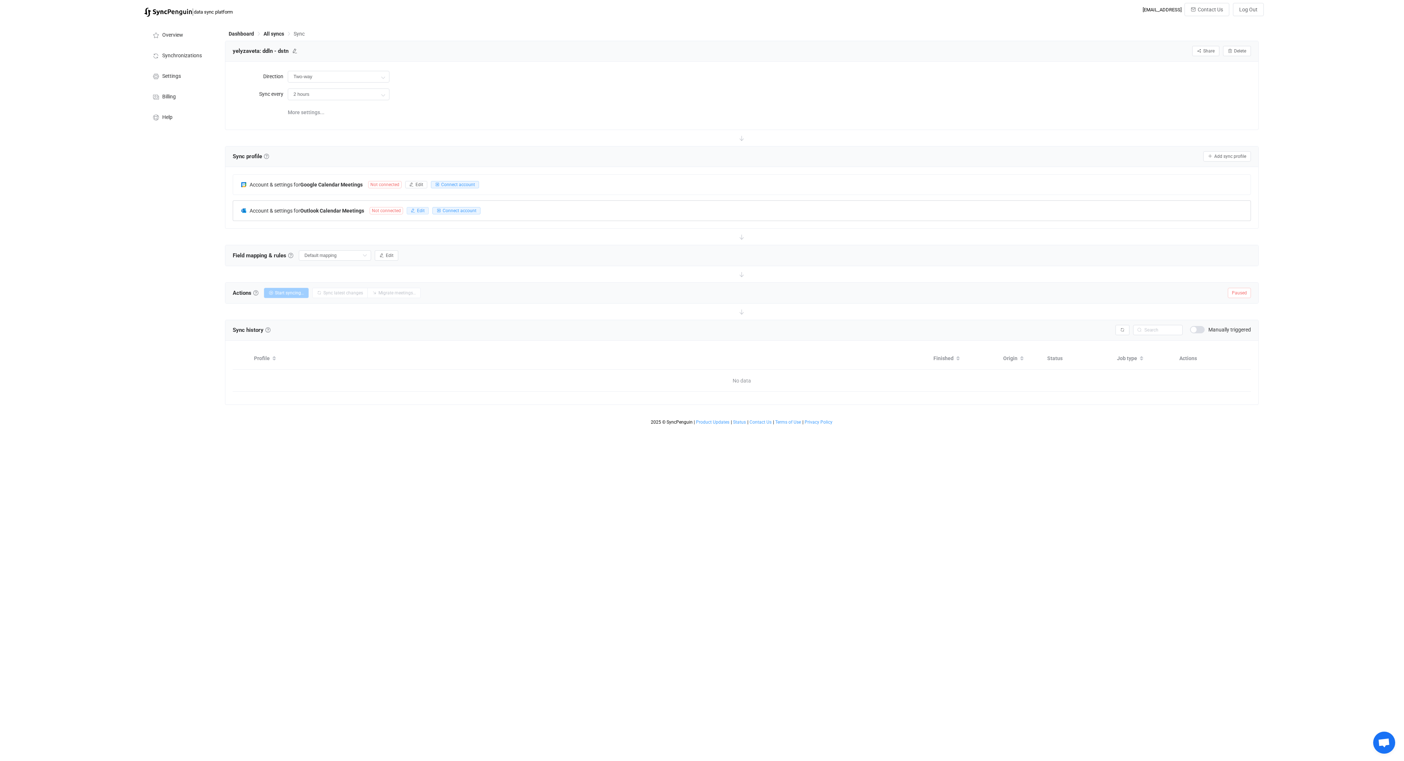
click at [421, 210] on span "Edit" at bounding box center [421, 210] width 8 height 5
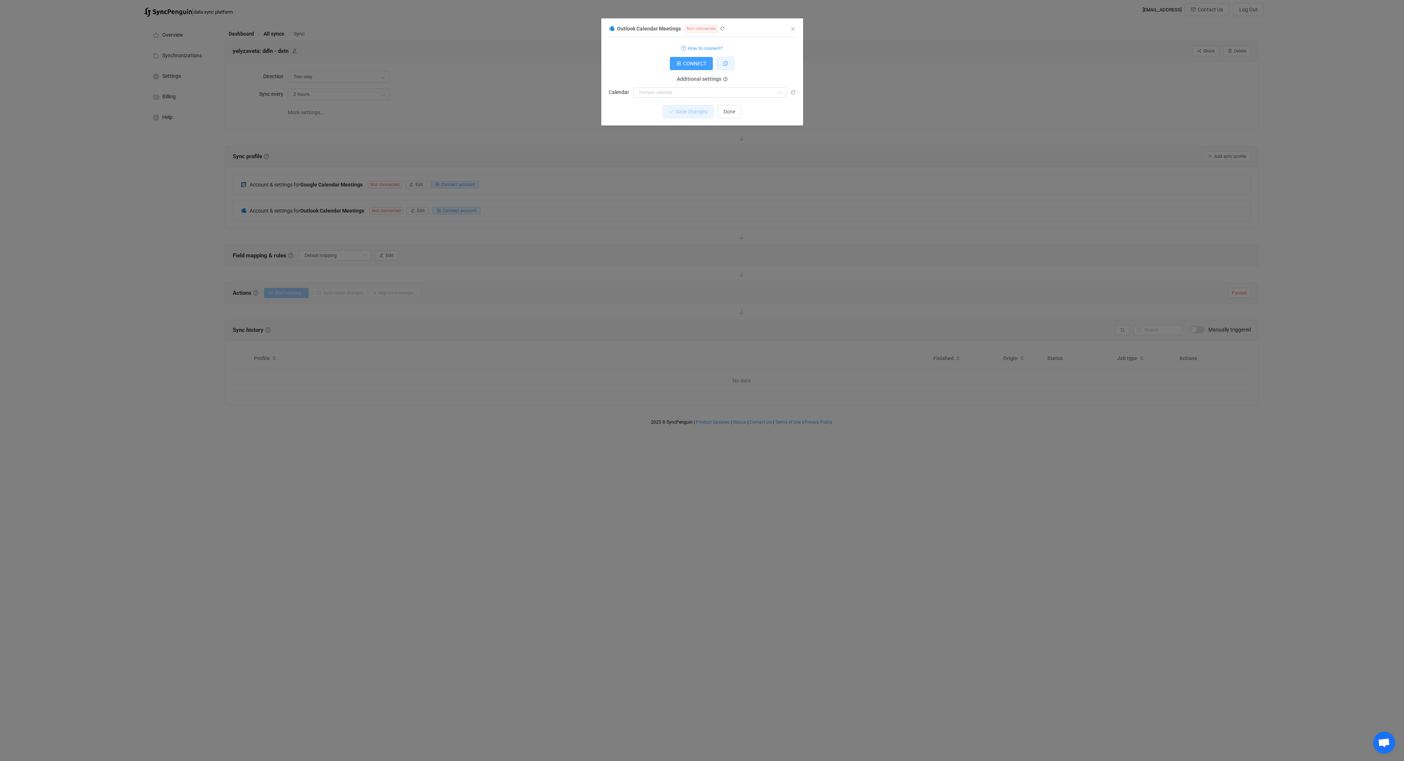
click at [723, 64] on icon "dialog" at bounding box center [725, 63] width 5 height 5
click at [731, 110] on span "Done" at bounding box center [729, 112] width 12 height 6
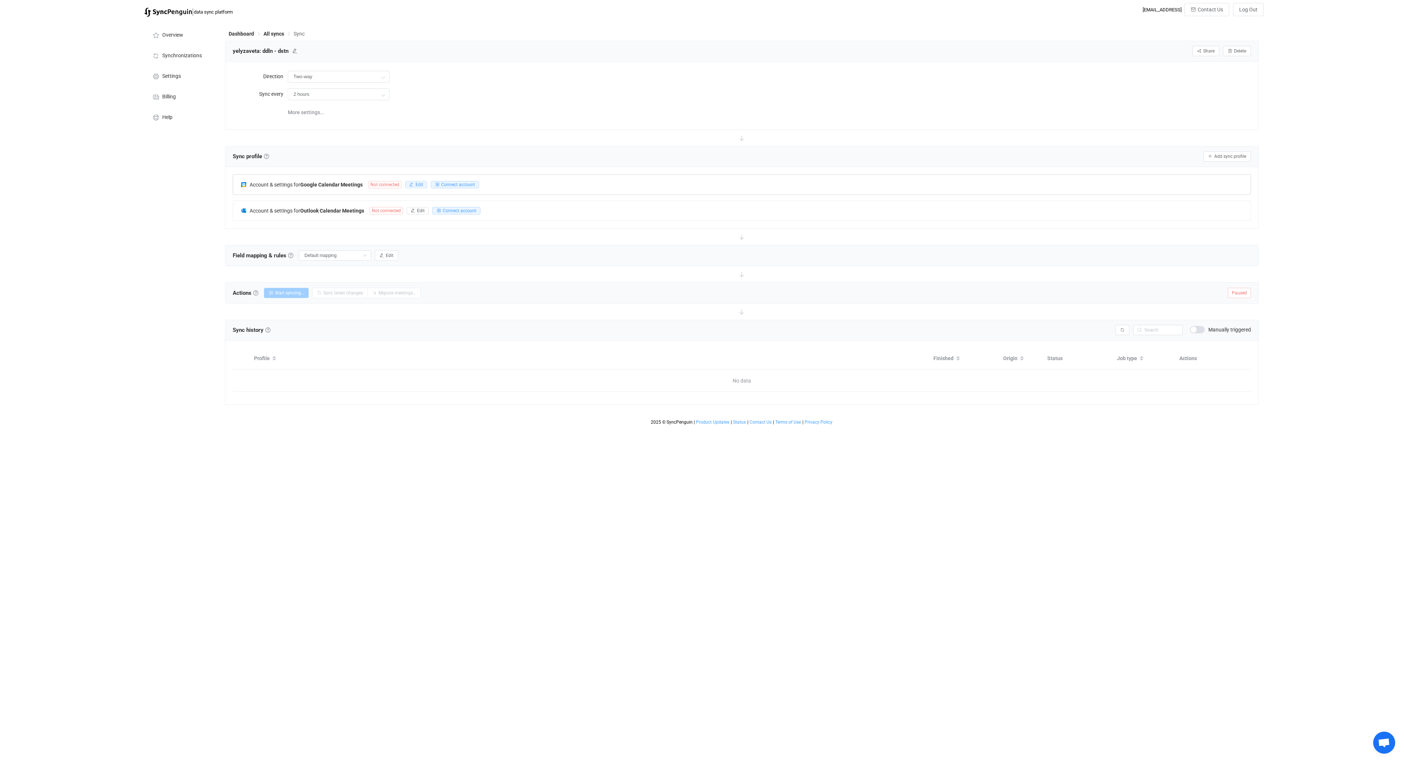
click at [410, 183] on icon "button" at bounding box center [411, 184] width 4 height 4
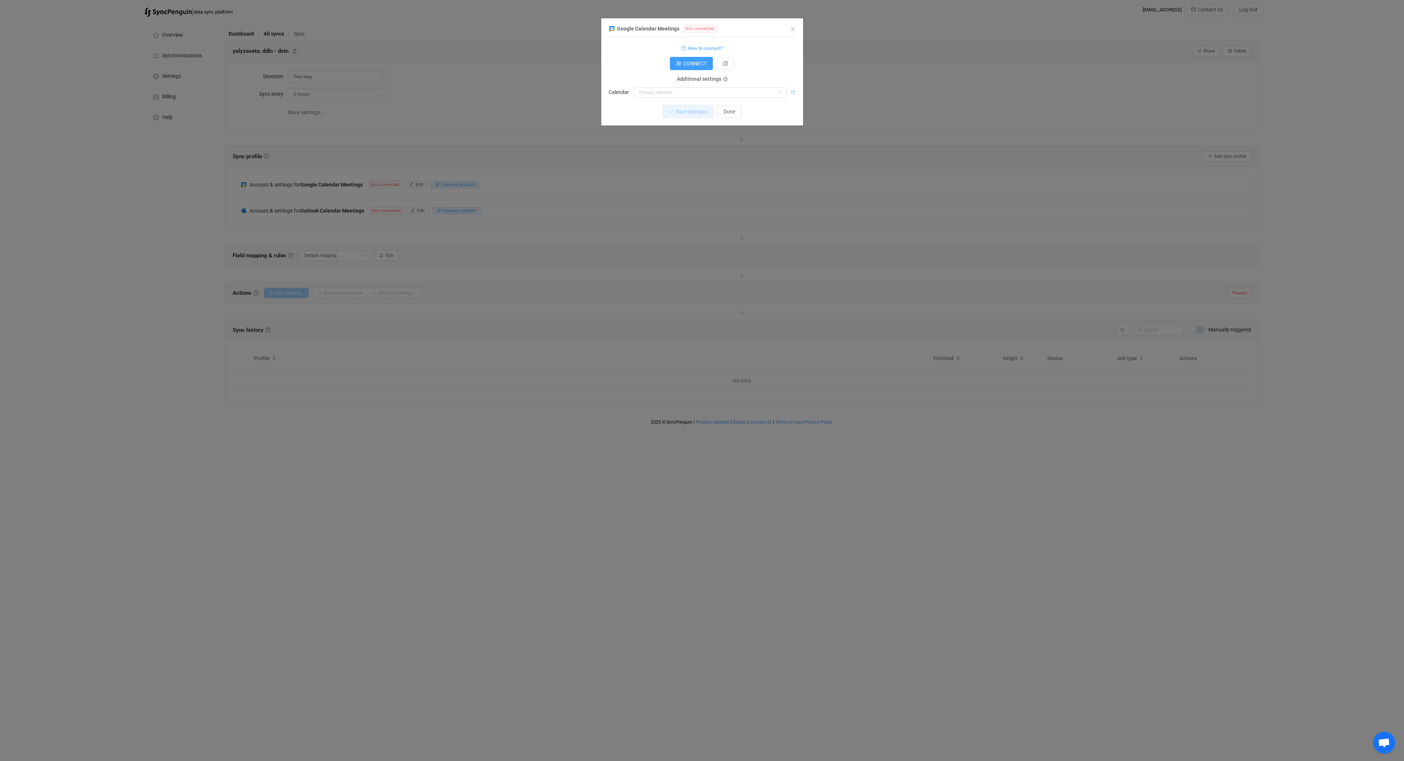
click at [792, 91] on icon "dialog" at bounding box center [792, 92] width 5 height 5
click at [793, 29] on icon "Close" at bounding box center [793, 29] width 6 height 6
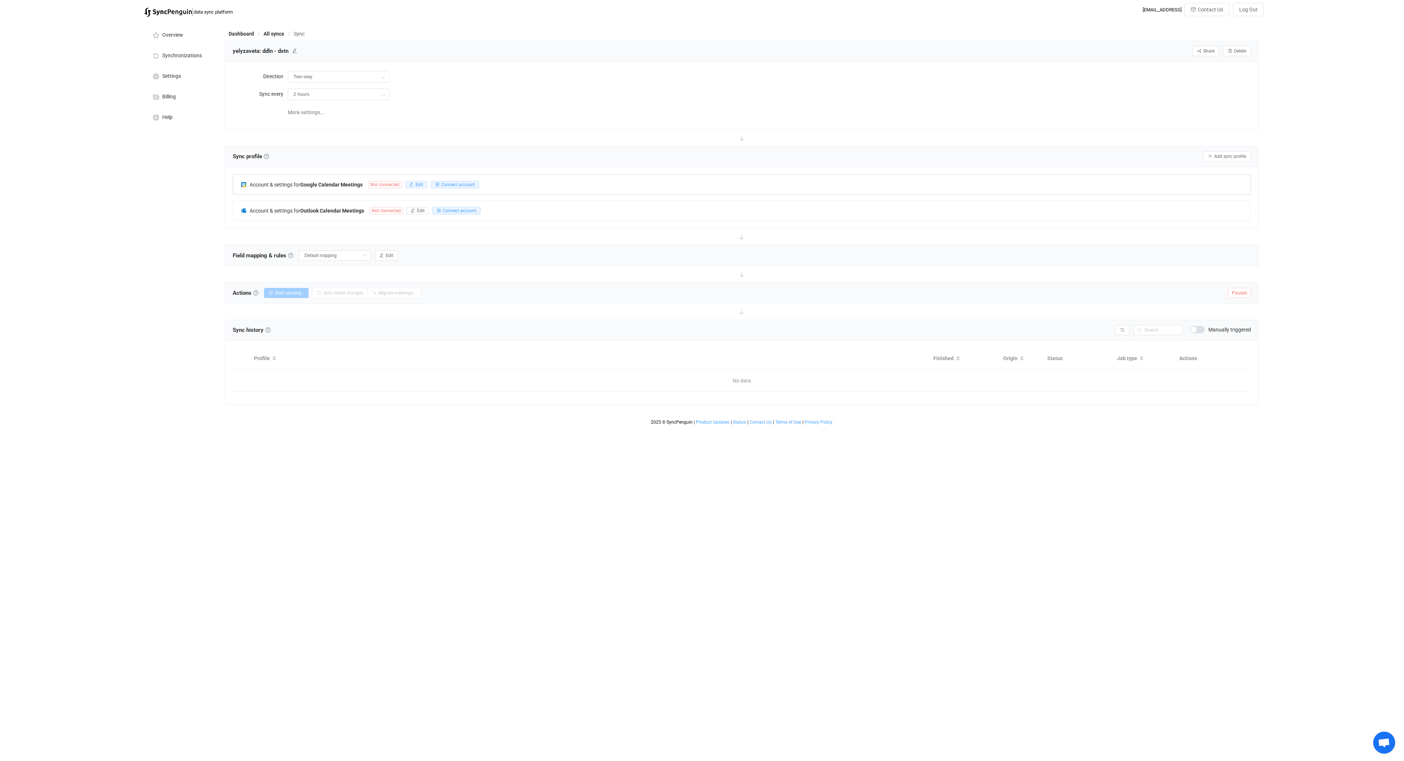
click at [418, 181] on button "Edit" at bounding box center [416, 184] width 22 height 7
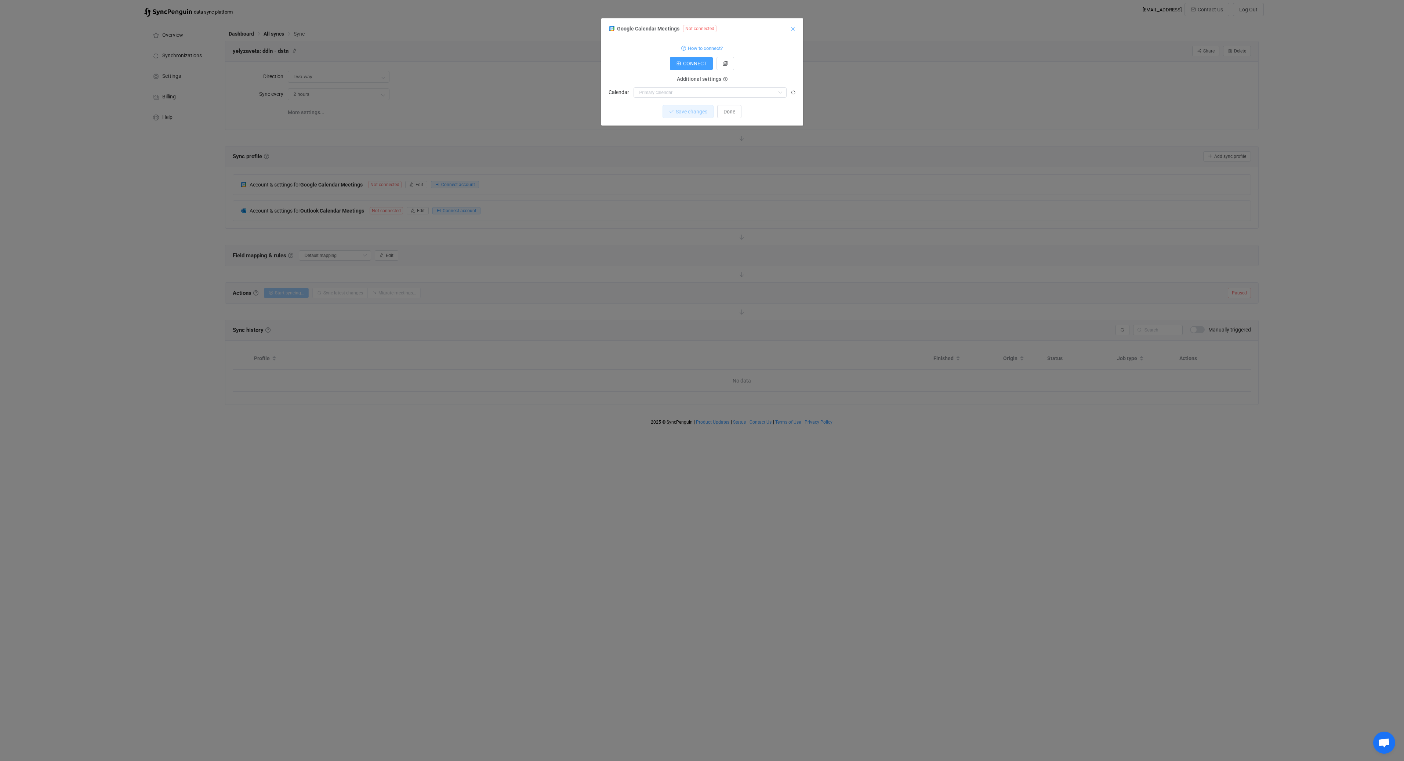
click at [793, 28] on icon "Close" at bounding box center [793, 29] width 6 height 6
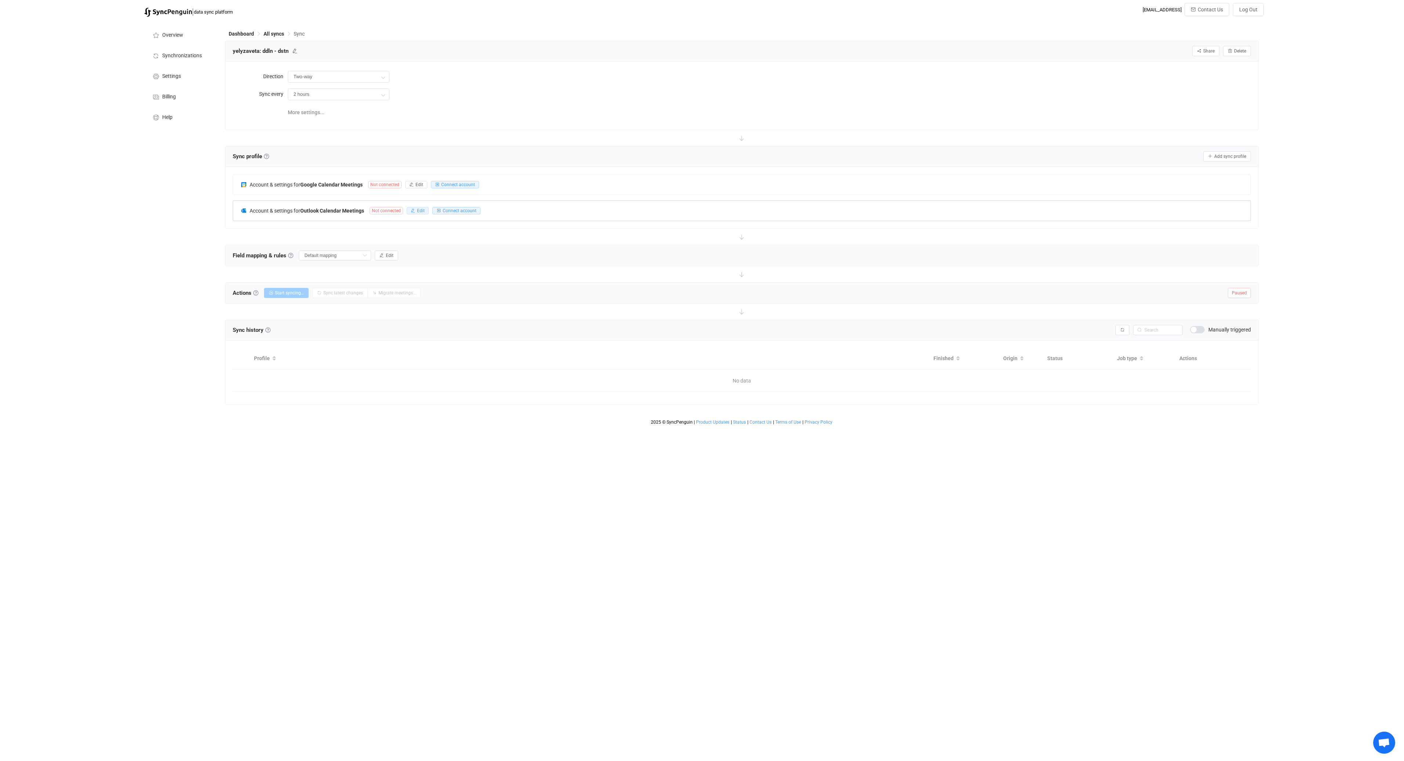
click at [410, 213] on button "Edit" at bounding box center [418, 210] width 22 height 7
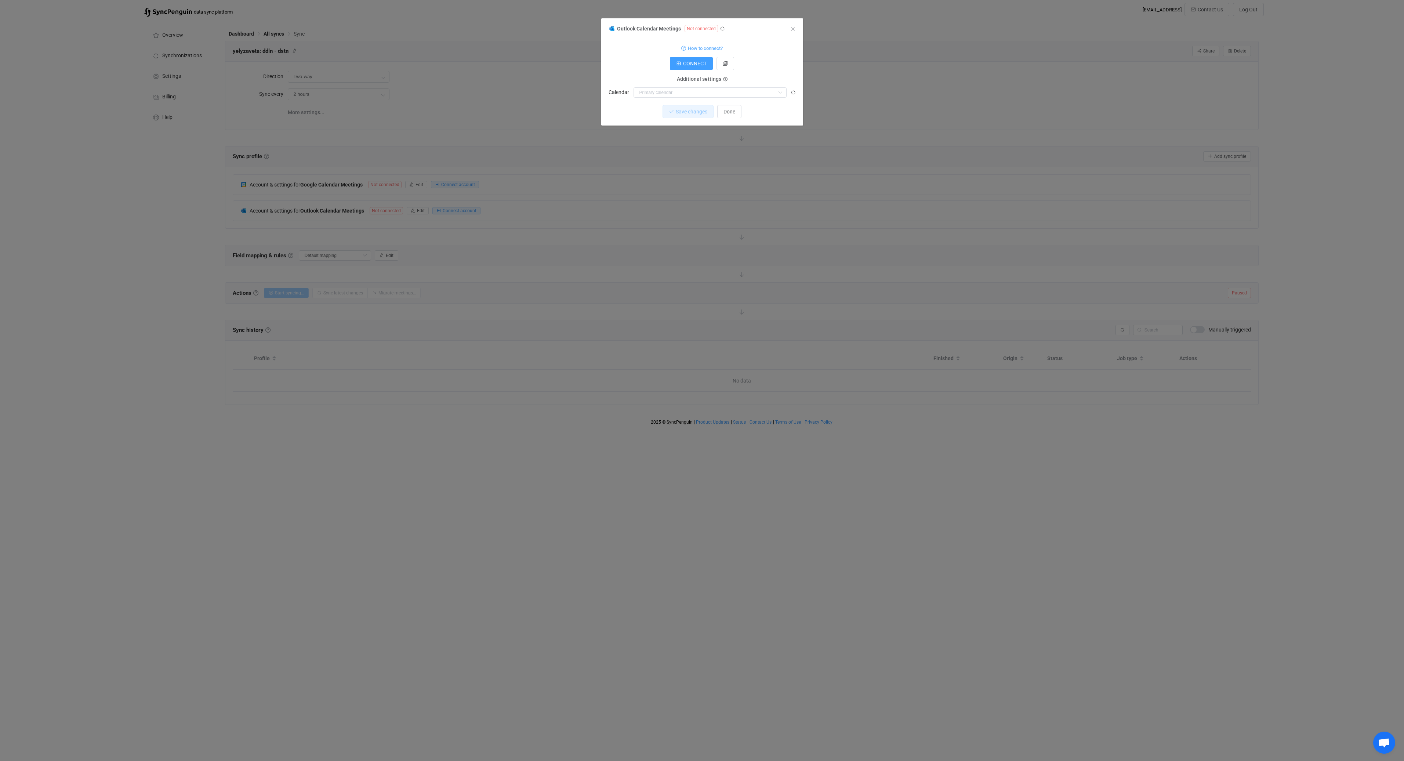
click at [724, 29] on div "Outlook Calendar Meetings Not connected" at bounding box center [698, 28] width 180 height 9
click at [721, 29] on icon "dialog" at bounding box center [722, 28] width 5 height 5
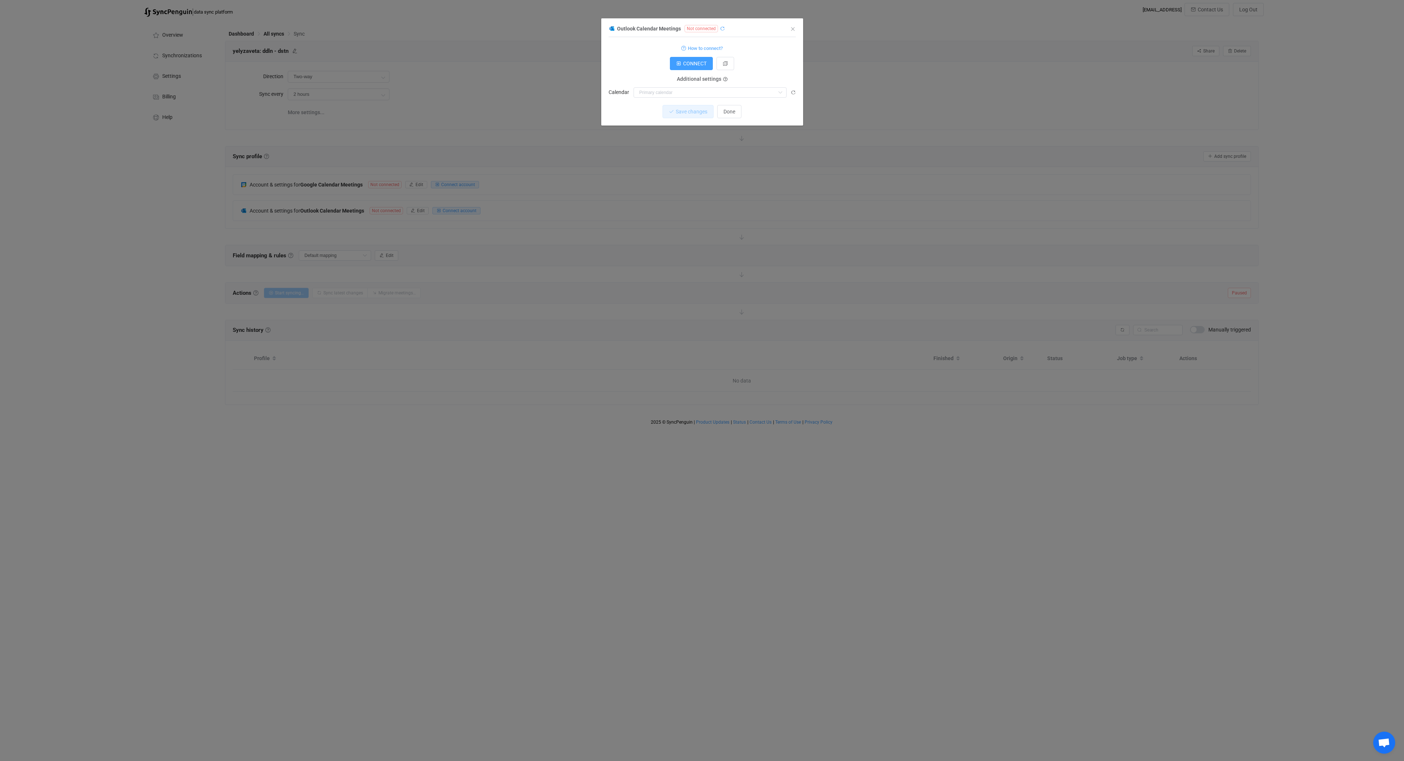
click at [721, 29] on icon "dialog" at bounding box center [722, 28] width 5 height 5
click at [721, 29] on div "dialog" at bounding box center [701, 75] width 187 height 102
click at [721, 28] on icon "dialog" at bounding box center [722, 28] width 5 height 5
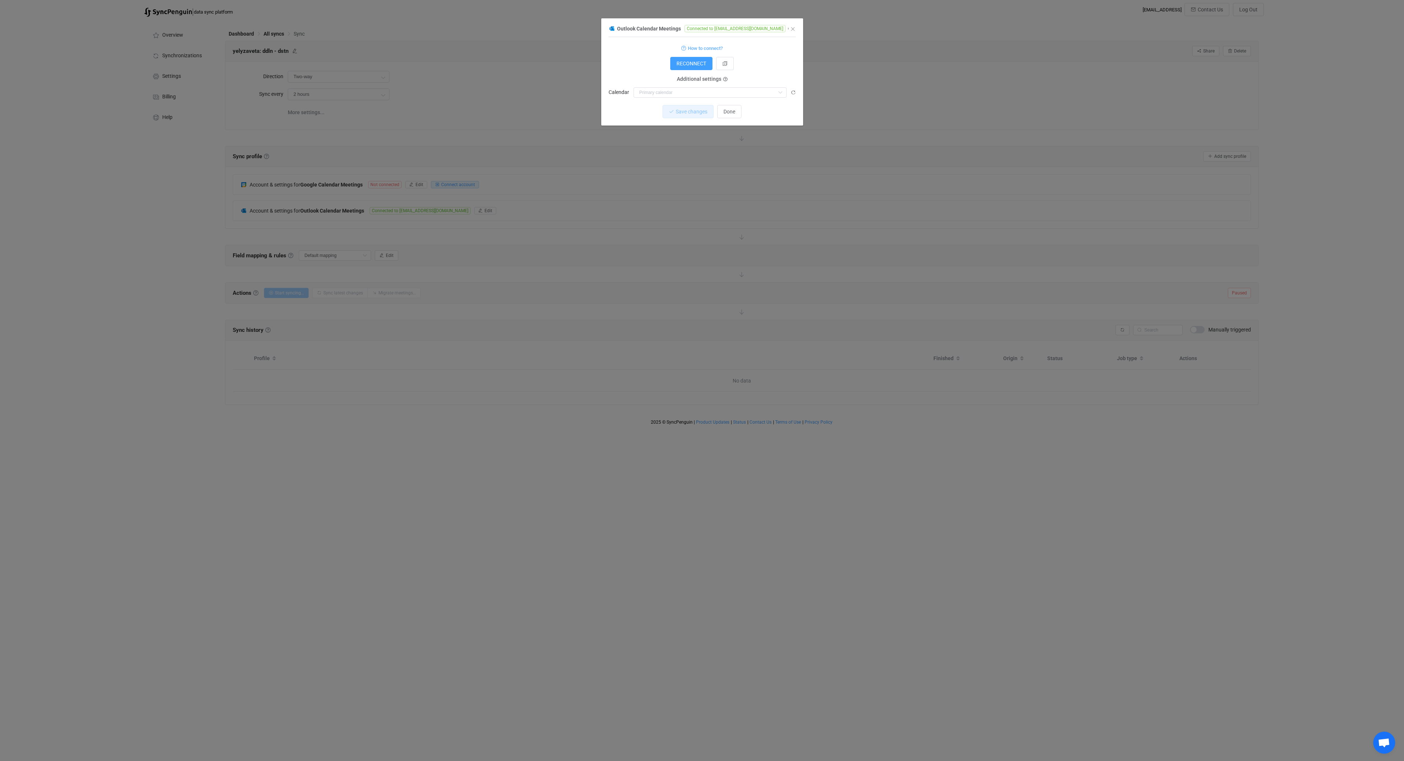
click at [542, 178] on div "Outlook Calendar Meetings Connected to yelyzaveta.pukh@destinus.eu 1 { { "conne…" at bounding box center [702, 380] width 1404 height 761
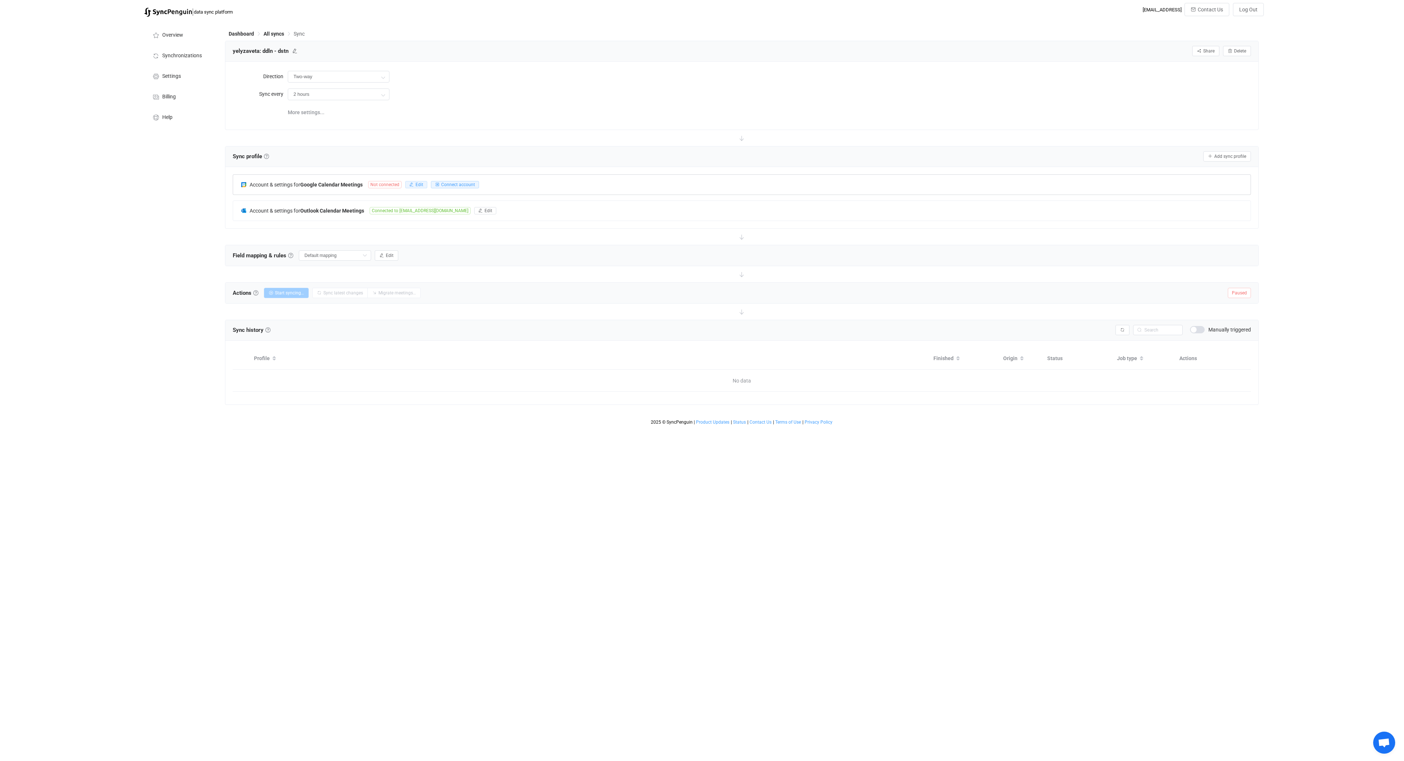
click at [417, 186] on span "Edit" at bounding box center [419, 184] width 8 height 5
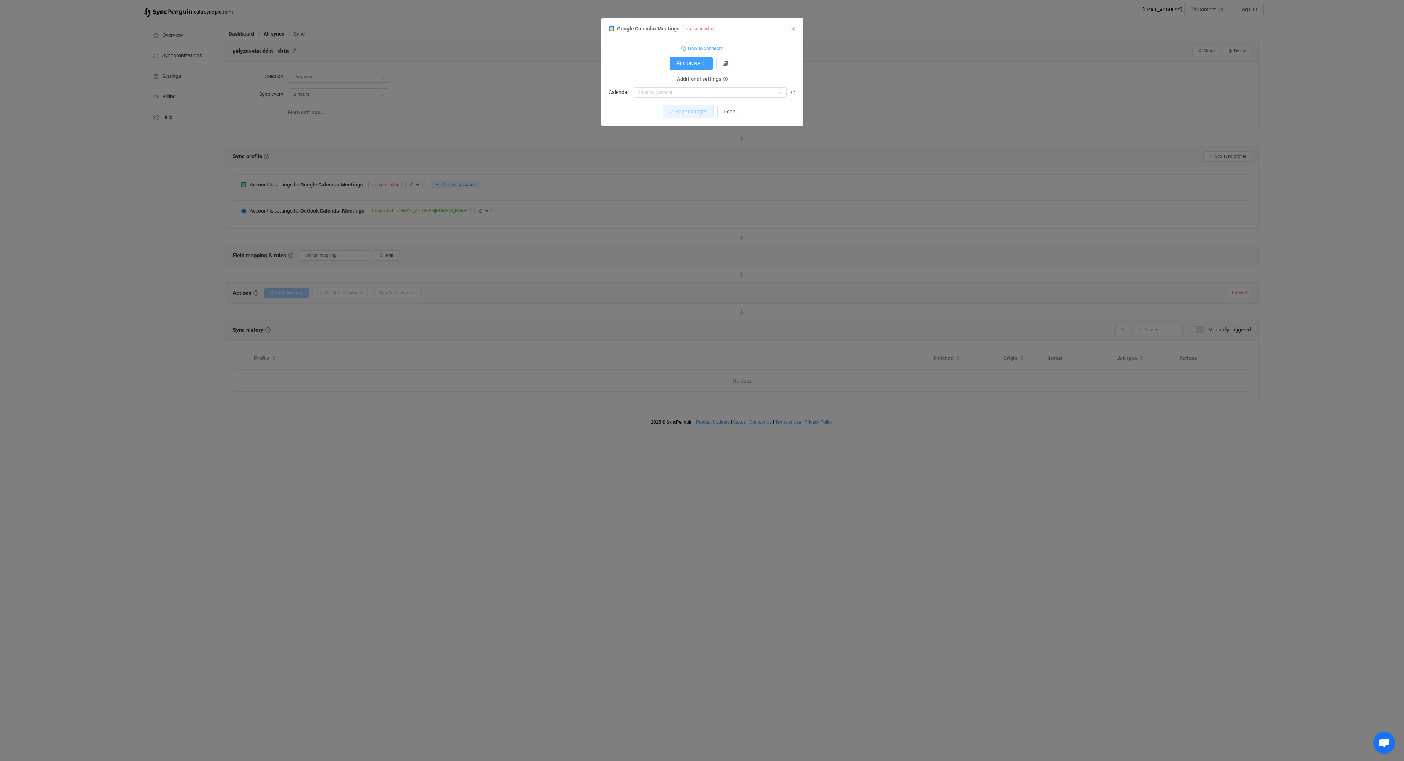
click at [796, 92] on div "Google Calendar Meetings Not connected 1 Standard output: Output saved to the f…" at bounding box center [702, 75] width 202 height 102
click at [793, 93] on icon "dialog" at bounding box center [792, 92] width 5 height 5
click at [790, 30] on icon "Close" at bounding box center [793, 29] width 6 height 6
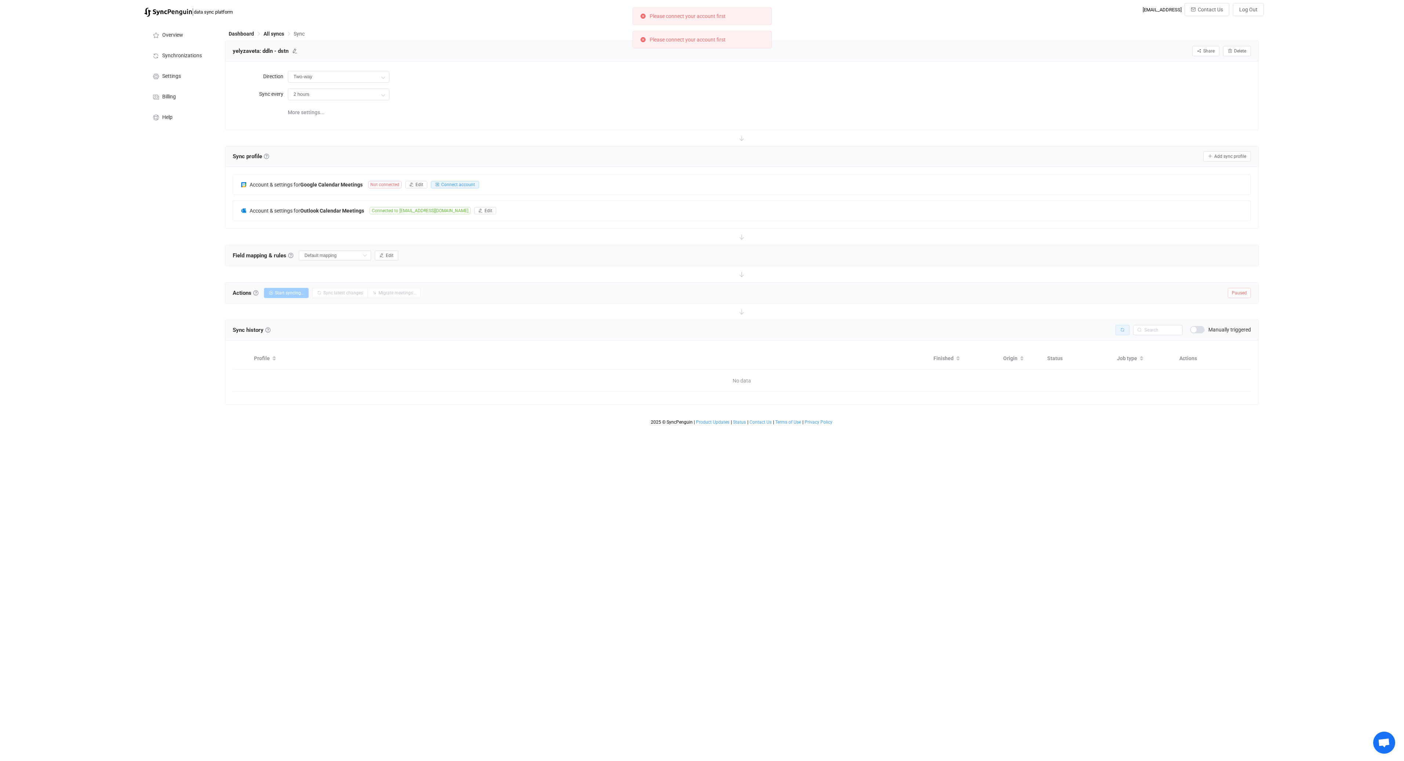
click at [1119, 328] on button "button" at bounding box center [1122, 330] width 14 height 10
click at [277, 33] on span "All syncs" at bounding box center [273, 34] width 21 height 6
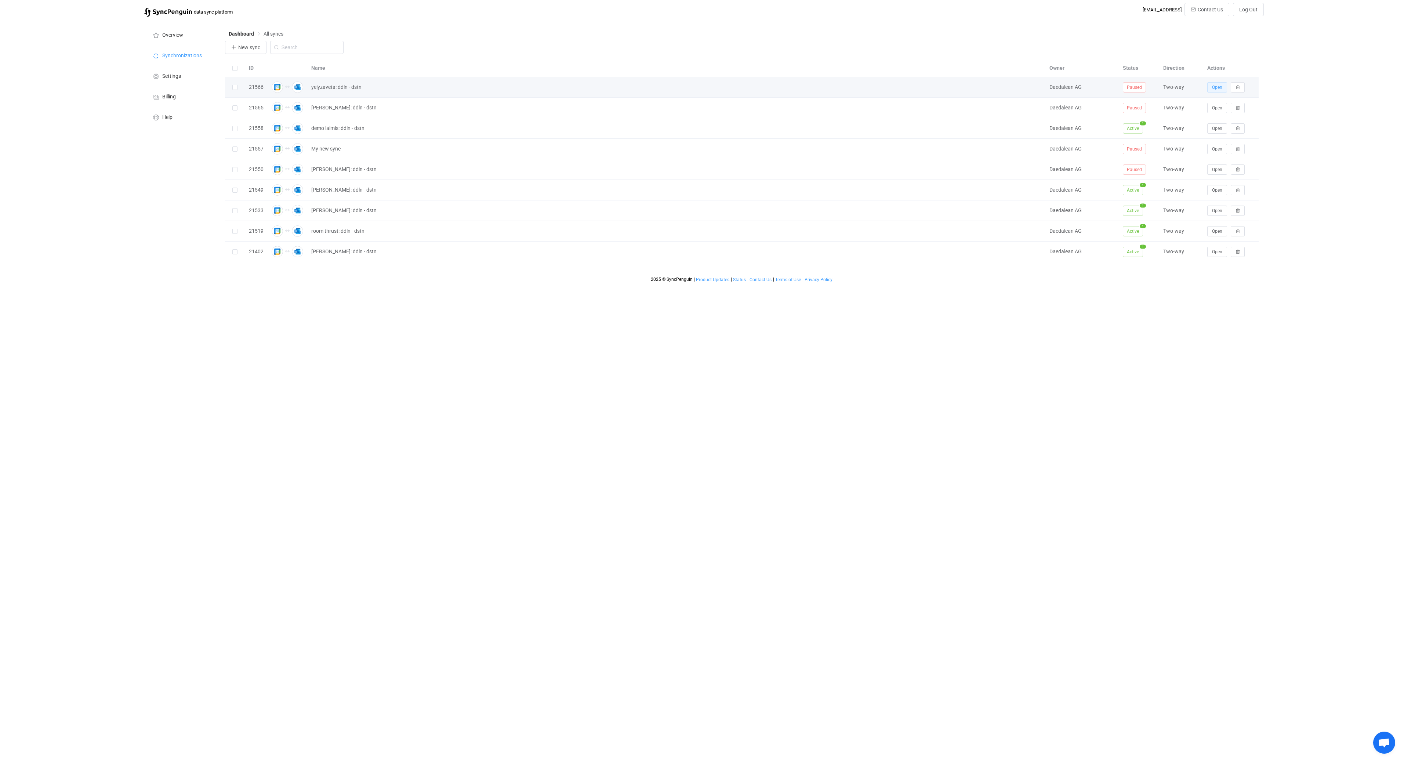
click at [1219, 91] on button "Open" at bounding box center [1217, 87] width 20 height 10
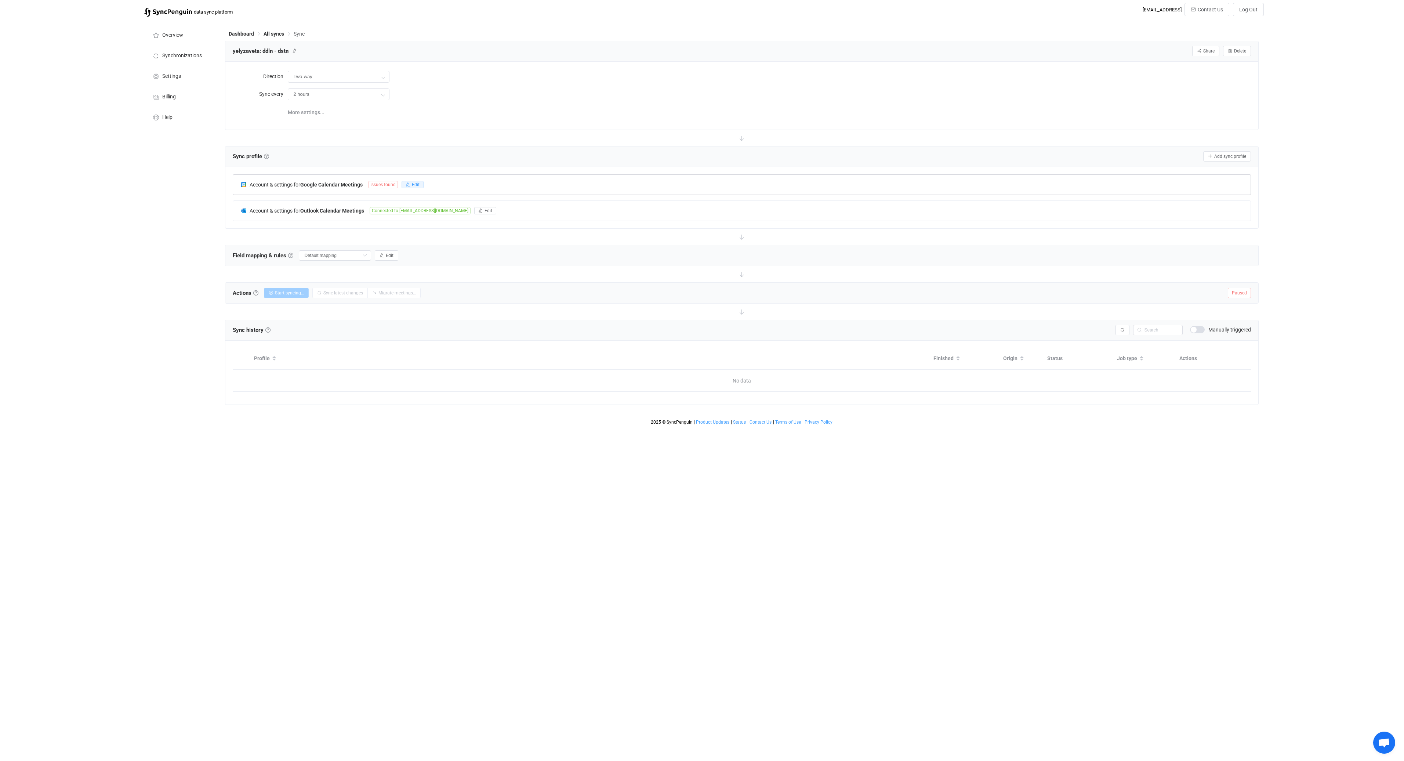
click at [411, 186] on button "Edit" at bounding box center [412, 184] width 22 height 7
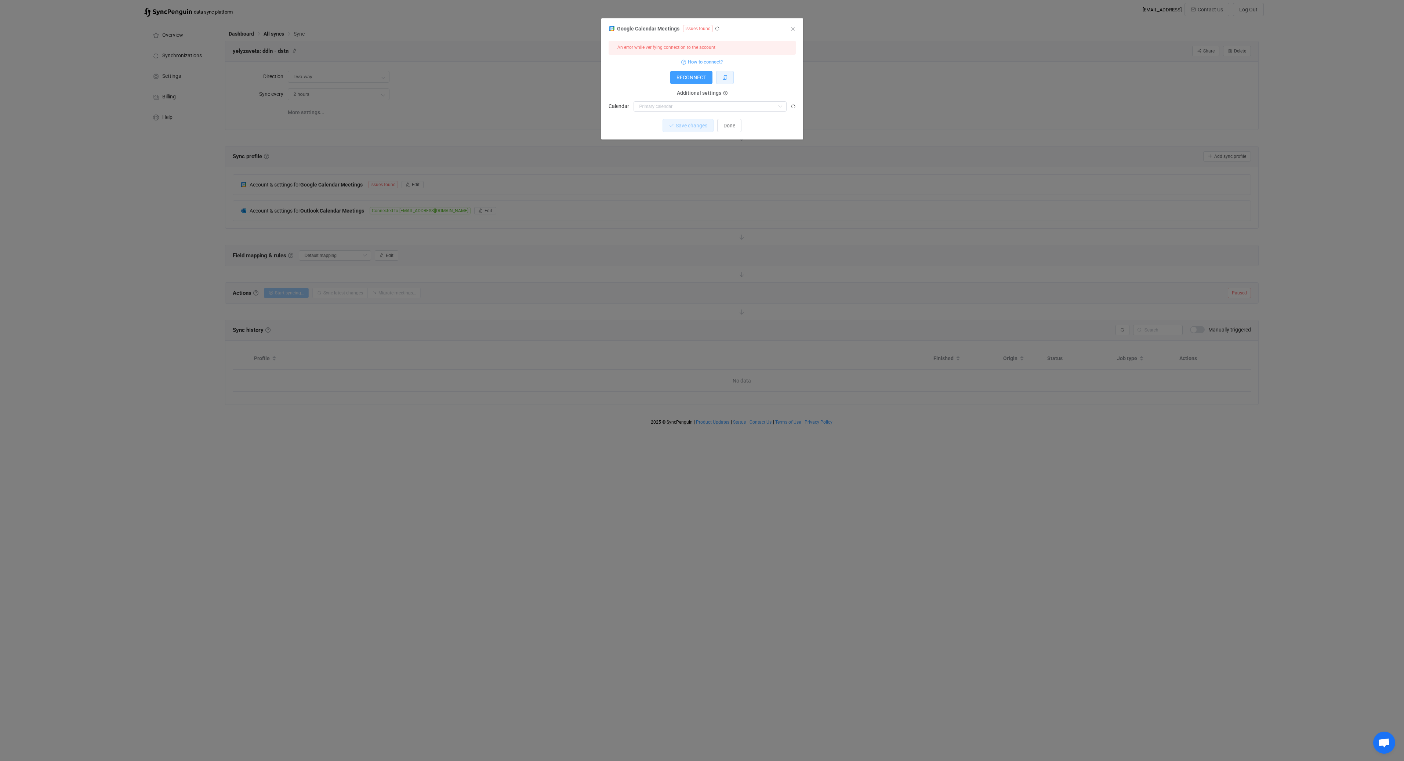
click at [726, 79] on icon "dialog" at bounding box center [724, 77] width 5 height 5
click at [715, 29] on icon "dialog" at bounding box center [717, 28] width 5 height 5
click at [728, 74] on button "dialog" at bounding box center [725, 77] width 18 height 13
click at [716, 27] on icon "dialog" at bounding box center [717, 28] width 5 height 5
click at [738, 116] on button "Done" at bounding box center [729, 111] width 24 height 13
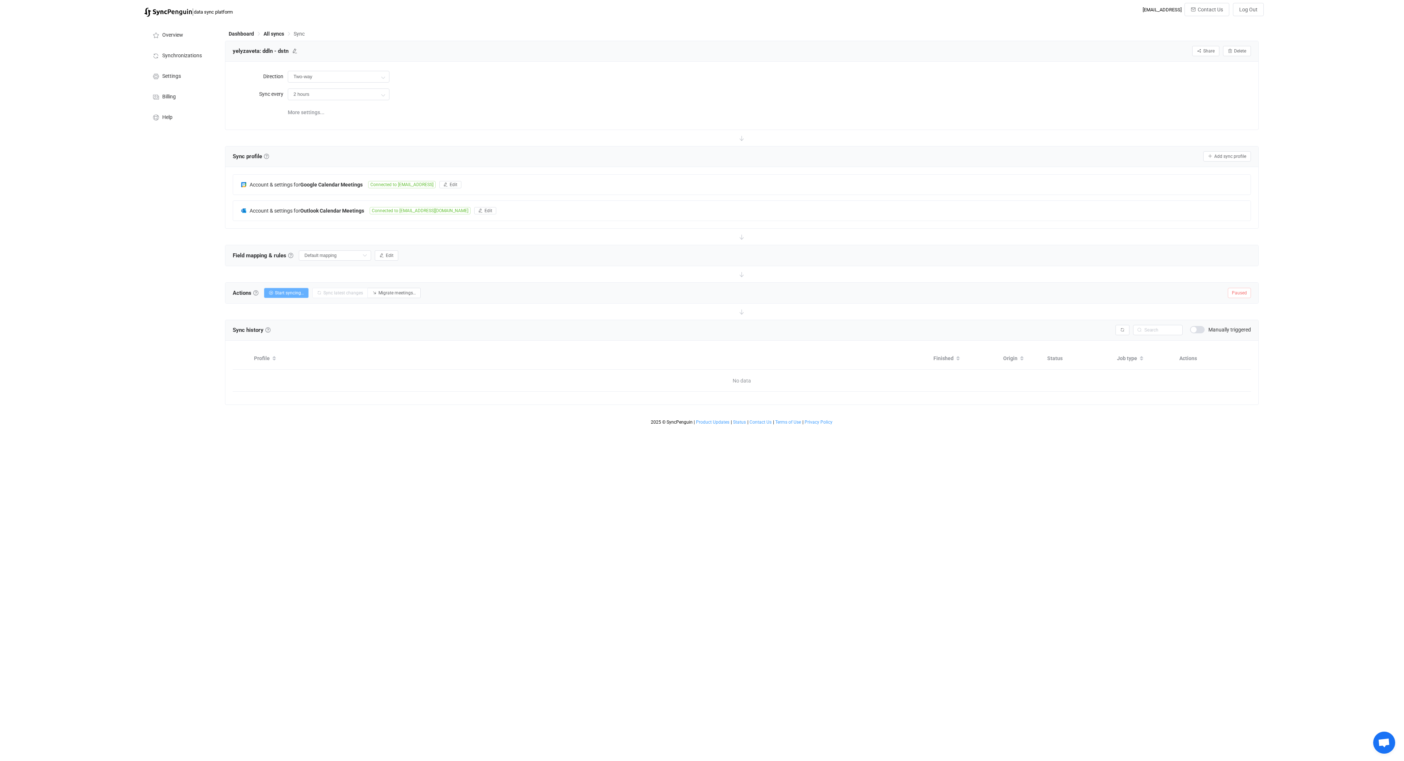
click at [294, 294] on span "Start syncing…" at bounding box center [289, 292] width 29 height 5
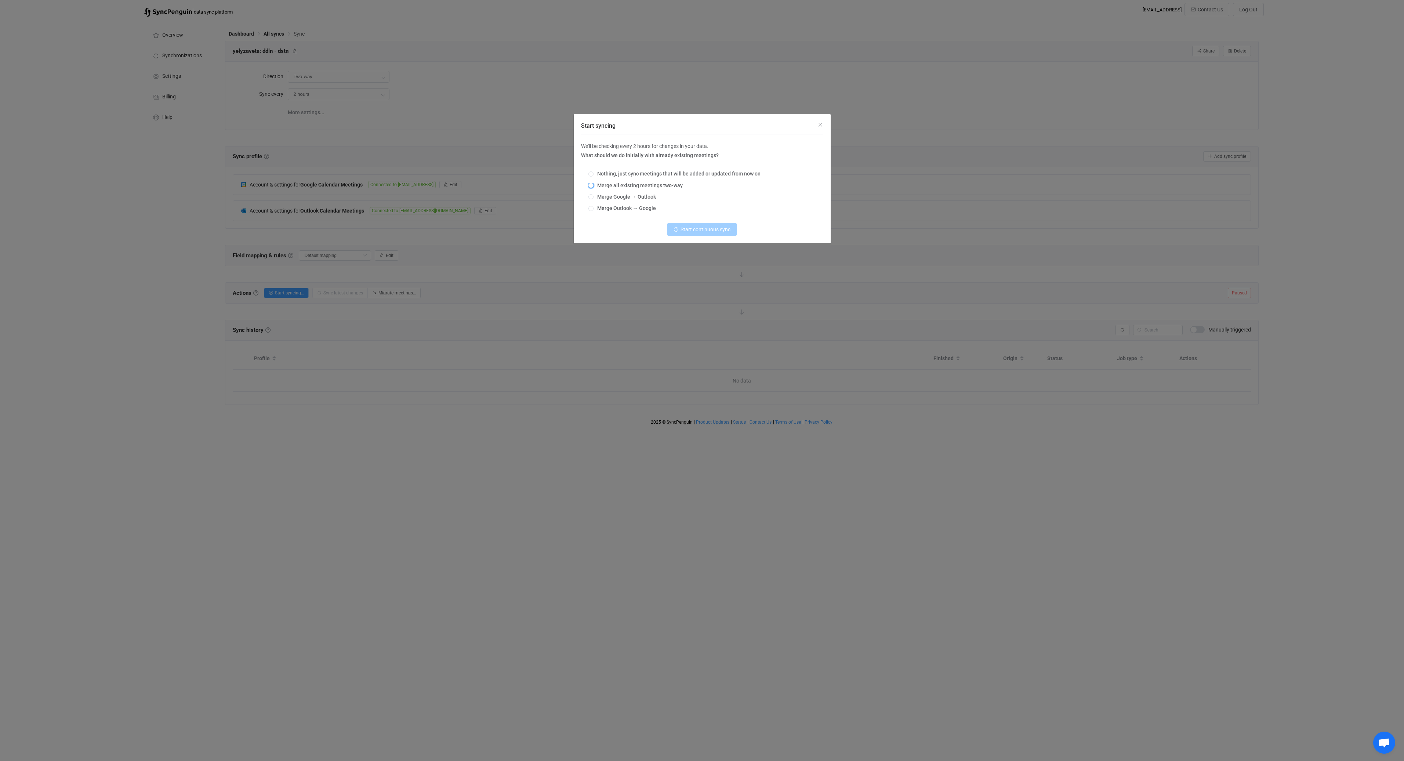
click at [612, 186] on span "Merge all existing meetings two-way" at bounding box center [637, 185] width 89 height 6
click at [593, 186] on input "Merge all existing meetings two-way" at bounding box center [590, 186] width 5 height 6
radio input "true"
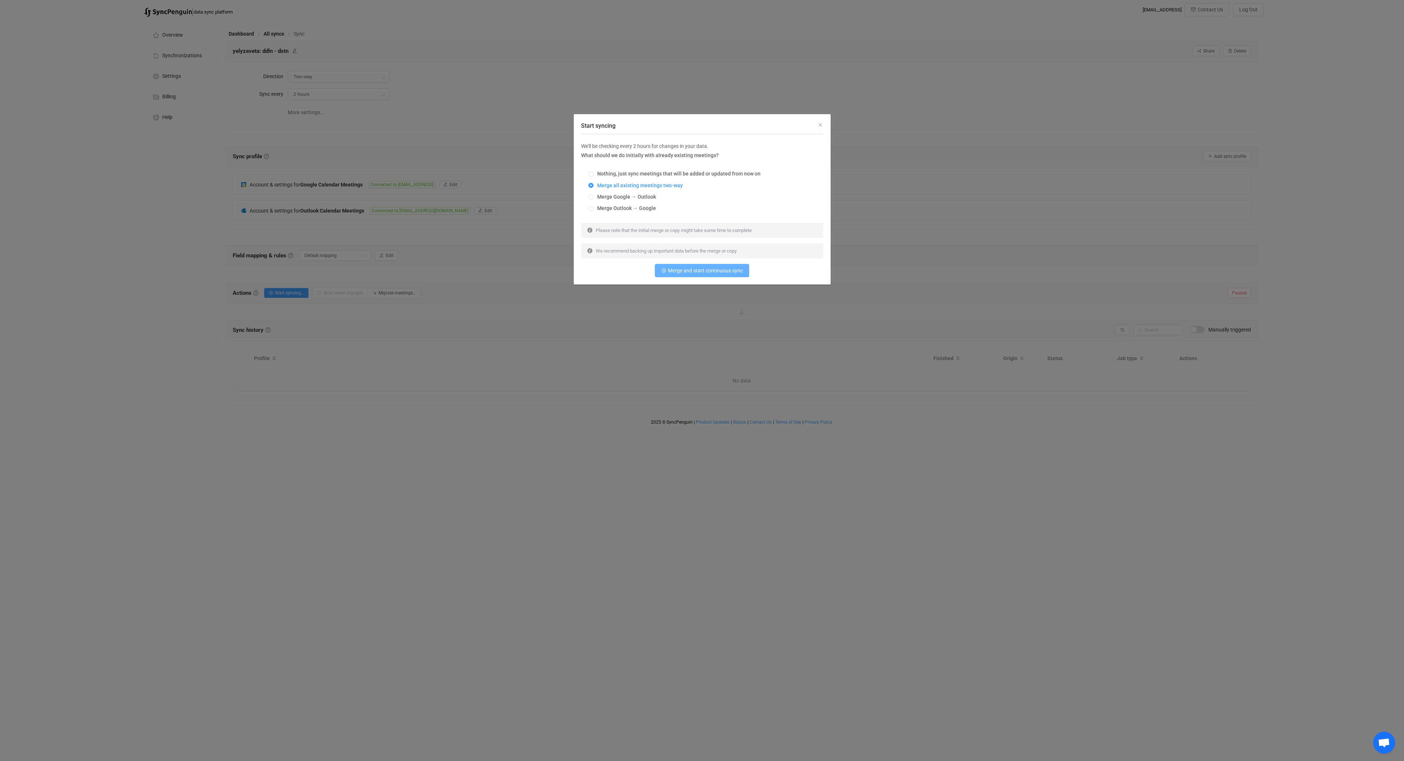
click at [706, 273] on span "Merge and start continuous sync" at bounding box center [705, 271] width 75 height 6
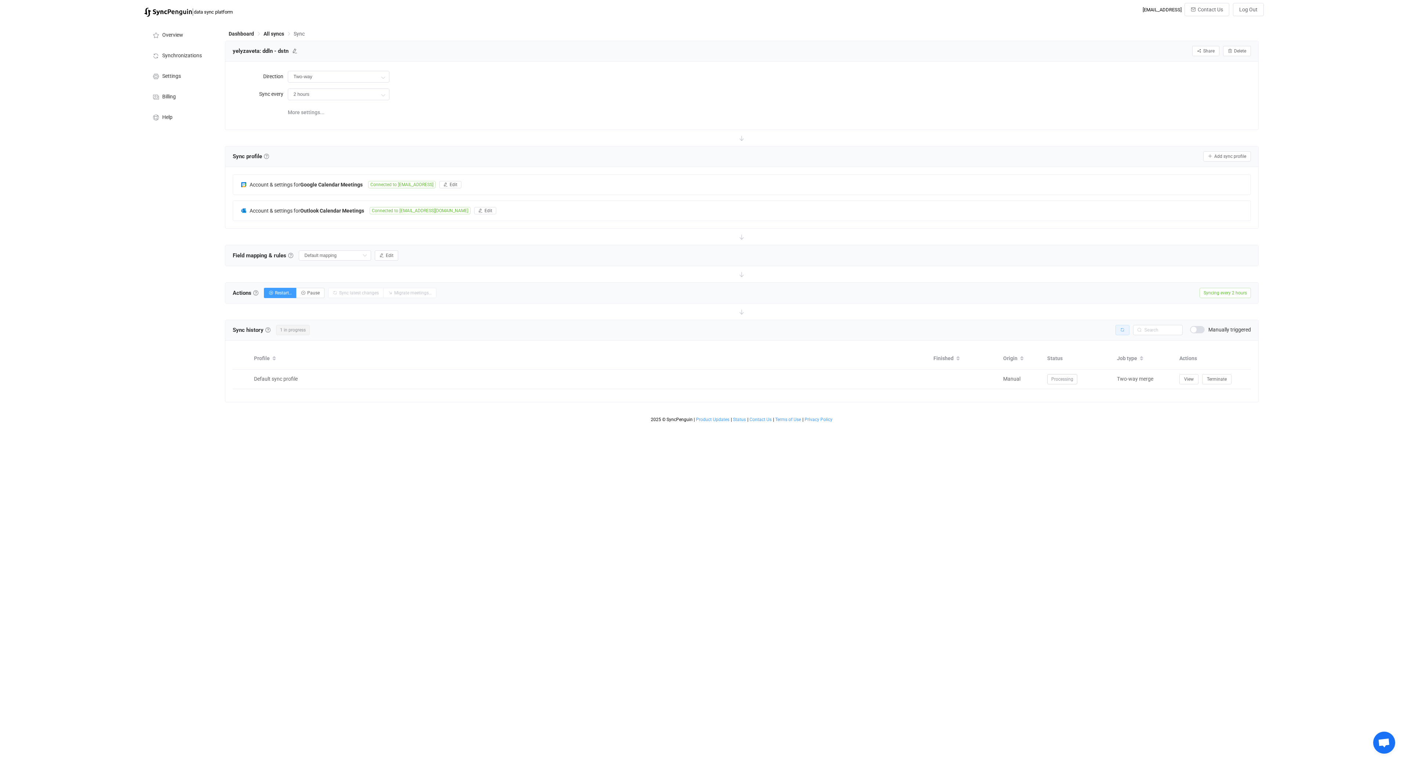
click at [1122, 328] on icon "button" at bounding box center [1122, 330] width 4 height 4
click at [1192, 380] on span "View" at bounding box center [1189, 379] width 10 height 5
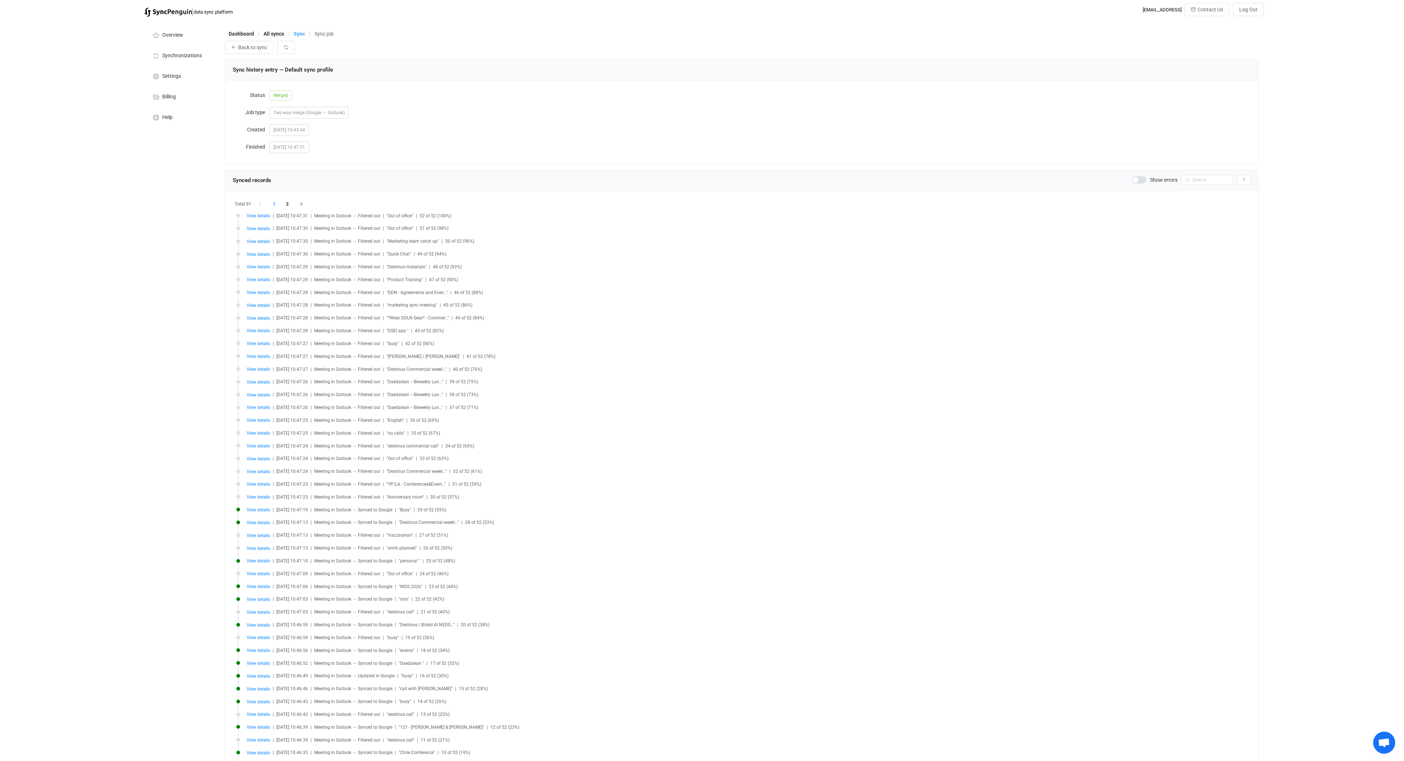
click at [299, 33] on span "Sync" at bounding box center [299, 34] width 11 height 6
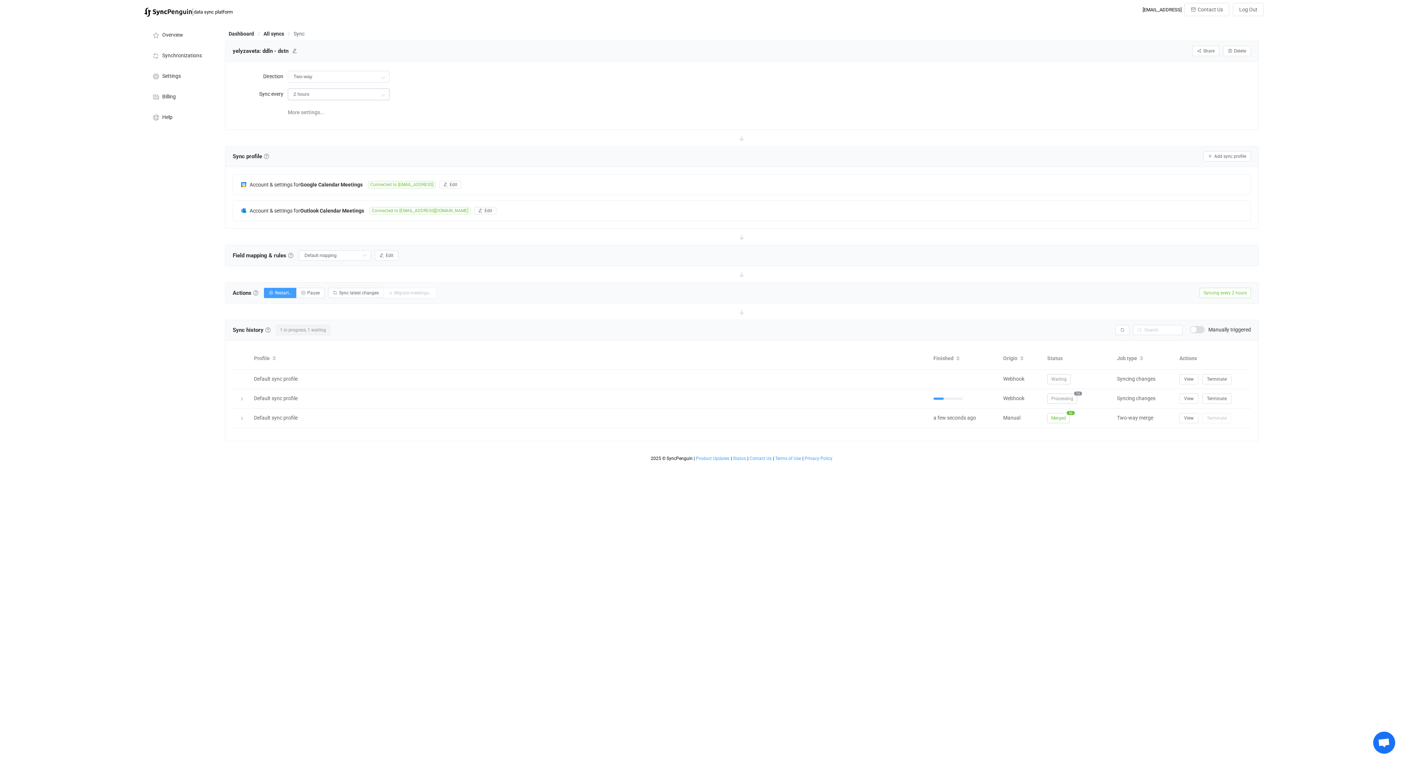
click at [381, 94] on icon at bounding box center [382, 94] width 9 height 15
click at [335, 181] on li "12 hours" at bounding box center [341, 185] width 106 height 12
type input "12 hours"
click at [107, 243] on div "| data sync platform [EMAIL_ADDRESS] Contact Us Log Out Overview Synchronizatio…" at bounding box center [702, 234] width 1404 height 462
